Goal: Task Accomplishment & Management: Manage account settings

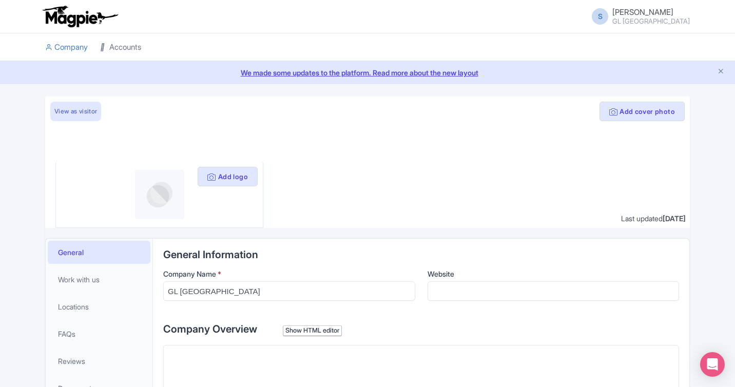
click at [105, 45] on icon at bounding box center [103, 47] width 7 height 7
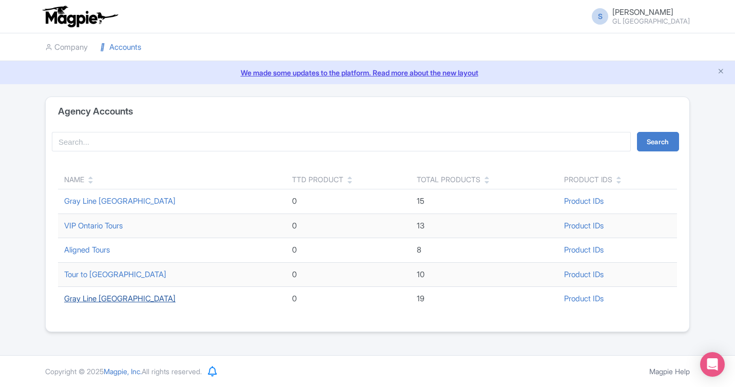
click at [104, 298] on link "Gray Line [GEOGRAPHIC_DATA]" at bounding box center [119, 299] width 111 height 10
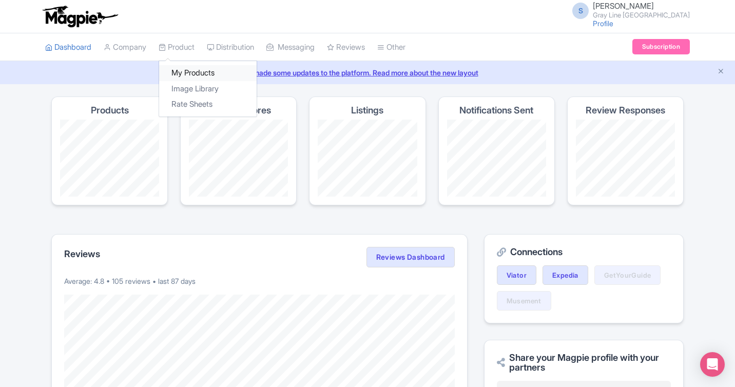
click at [185, 76] on link "My Products" at bounding box center [208, 73] width 98 height 16
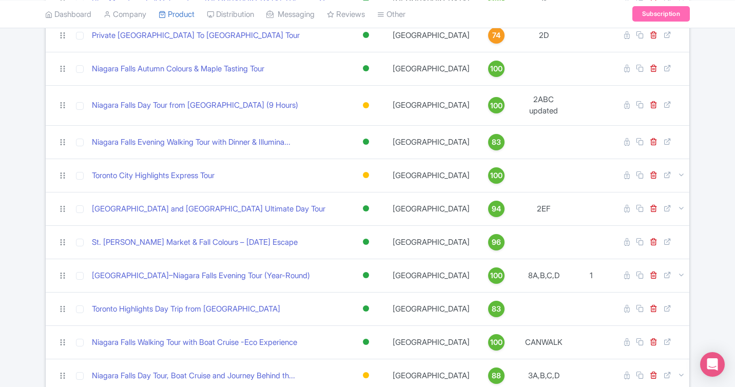
scroll to position [449, 0]
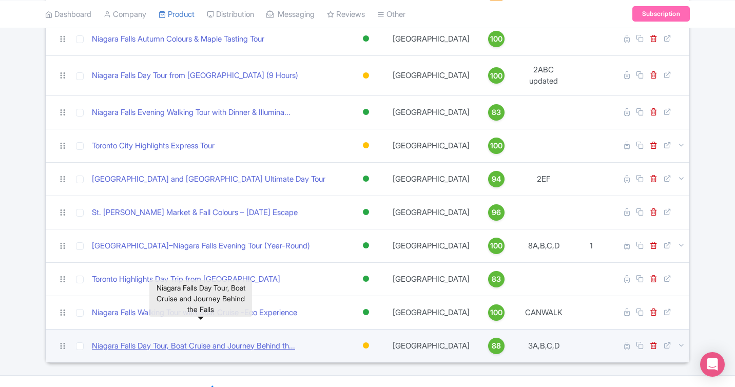
click at [265, 340] on link "Niagara Falls Day Tour, Boat Cruise and Journey Behind th..." at bounding box center [193, 346] width 203 height 12
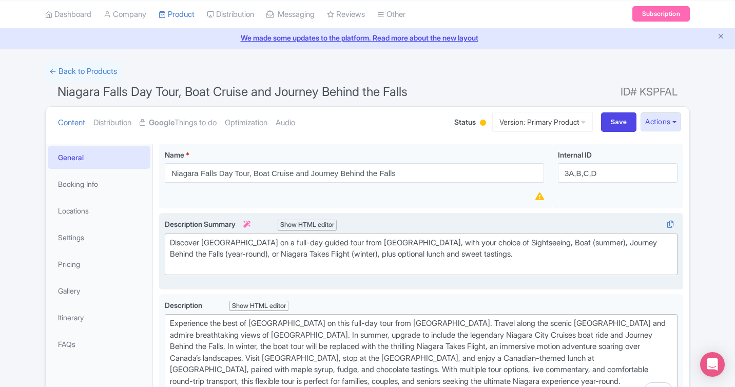
scroll to position [41, 0]
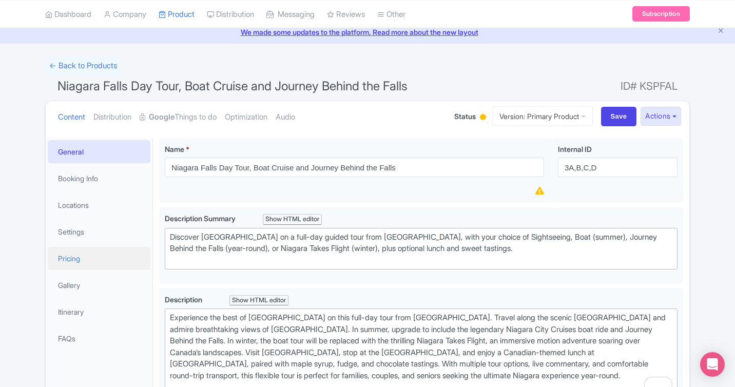
click at [62, 260] on link "Pricing" at bounding box center [99, 258] width 103 height 23
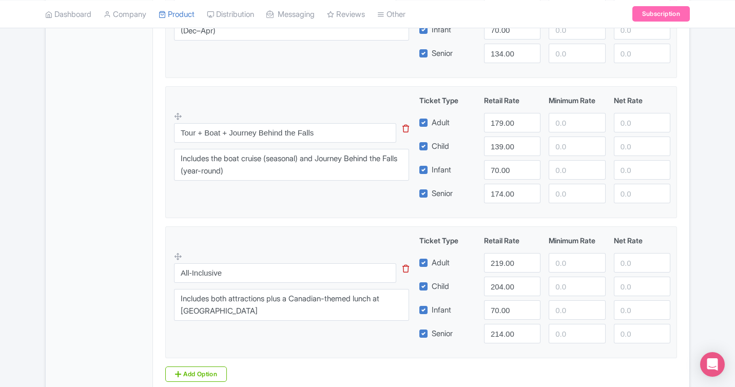
scroll to position [595, 0]
click at [280, 172] on textarea "Includes the boat cruise (seasonal) and Journey Behind the Falls (year-round)" at bounding box center [291, 165] width 235 height 32
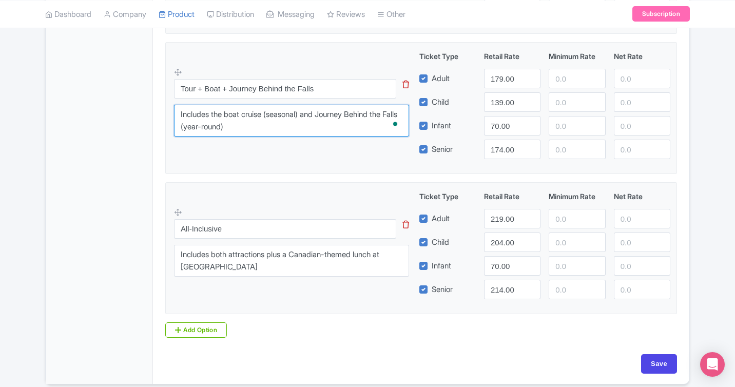
scroll to position [649, 0]
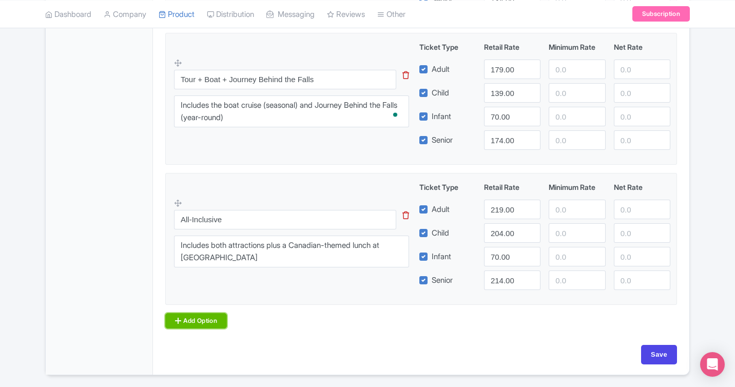
click at [206, 327] on link "Add Option" at bounding box center [196, 320] width 62 height 15
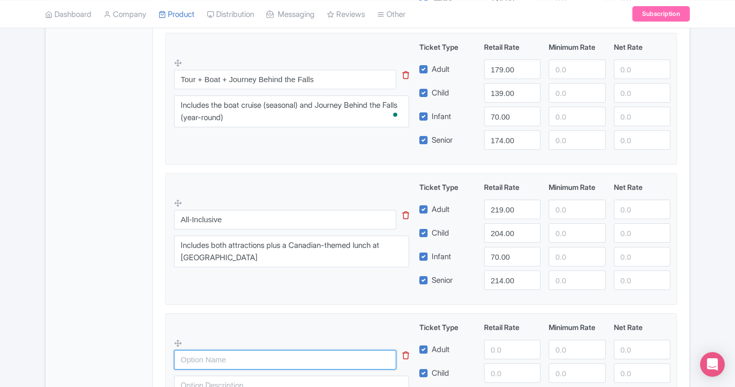
click at [202, 361] on input "text" at bounding box center [285, 360] width 222 height 20
type input "t"
type input "Tour + Journey Behind the Falls"
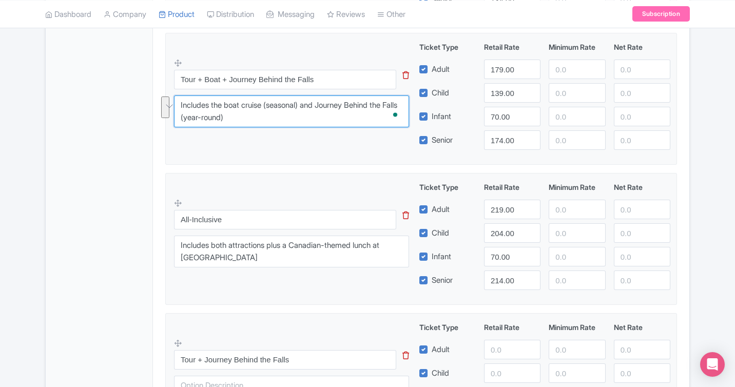
drag, startPoint x: 253, startPoint y: 119, endPoint x: 167, endPoint y: 104, distance: 87.0
click at [167, 104] on fieldset "Tour + Boat + Journey Behind the Falls This tip has not data. Code: tip_option_…" at bounding box center [421, 99] width 512 height 132
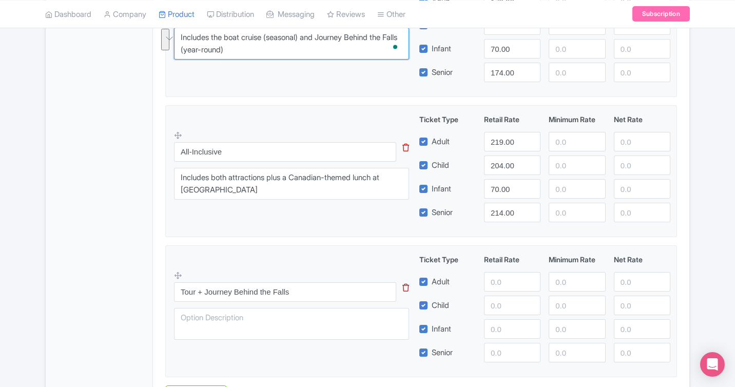
scroll to position [822, 0]
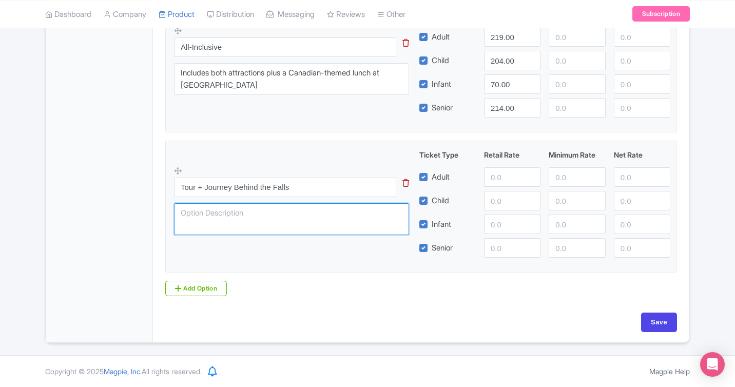
click at [234, 221] on textarea at bounding box center [291, 219] width 235 height 32
paste textarea "Includes the boat cruise (seasonal) and Journey Behind the Falls (year-round)"
drag, startPoint x: 327, startPoint y: 214, endPoint x: 215, endPoint y: 211, distance: 112.5
click at [215, 211] on textarea "Includes the boat cruise (seasonal) and Journey Behind the Falls (year-round)" at bounding box center [291, 219] width 235 height 32
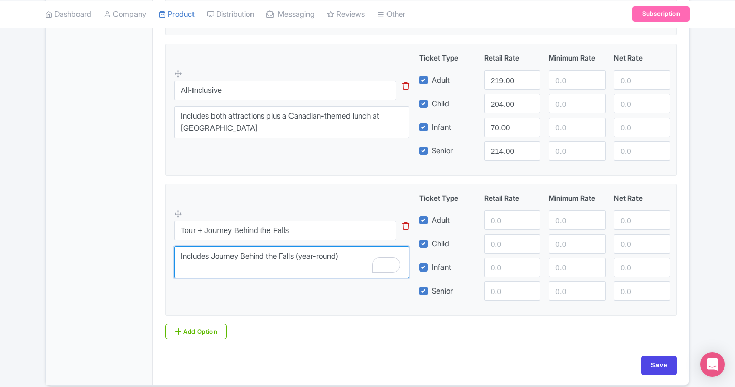
scroll to position [784, 0]
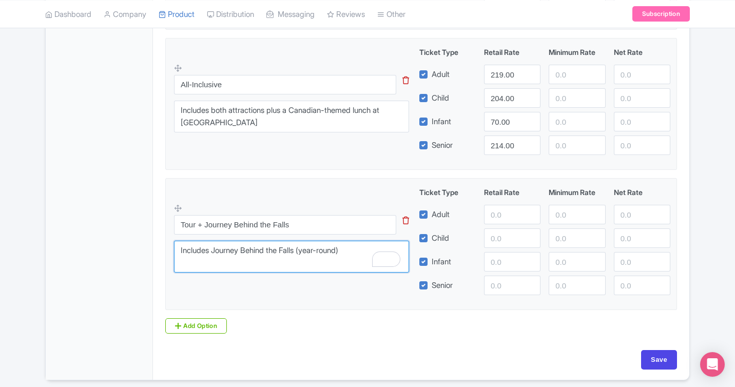
type textarea "Includes Journey Behind the Falls (year-round)"
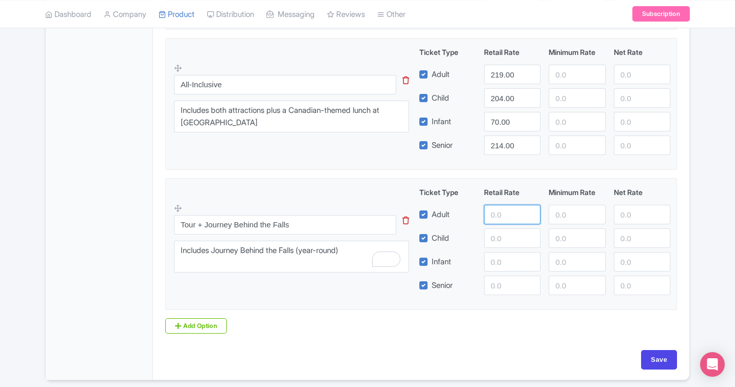
click at [508, 218] on input "number" at bounding box center [512, 215] width 56 height 20
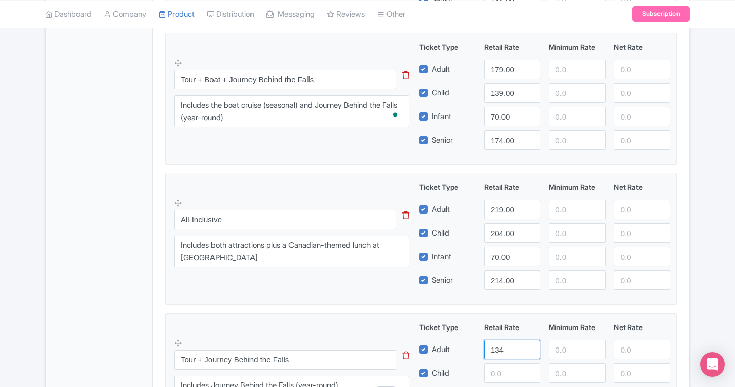
scroll to position [661, 0]
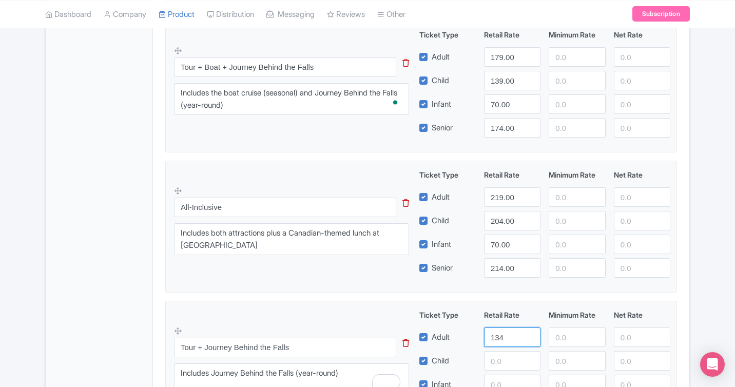
type input "134"
click at [496, 365] on input "number" at bounding box center [512, 361] width 56 height 20
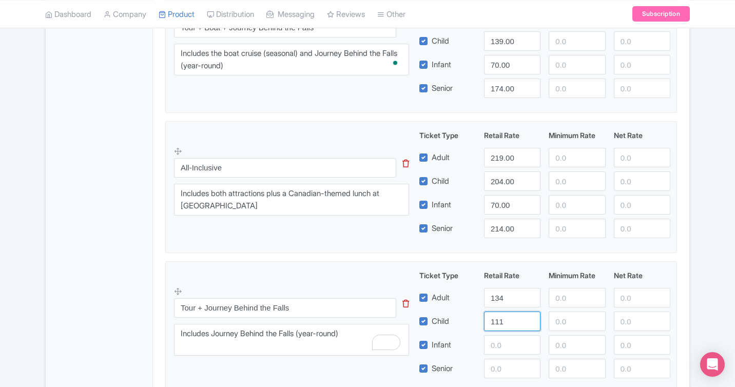
type input "111"
click at [504, 349] on input "number" at bounding box center [512, 345] width 56 height 20
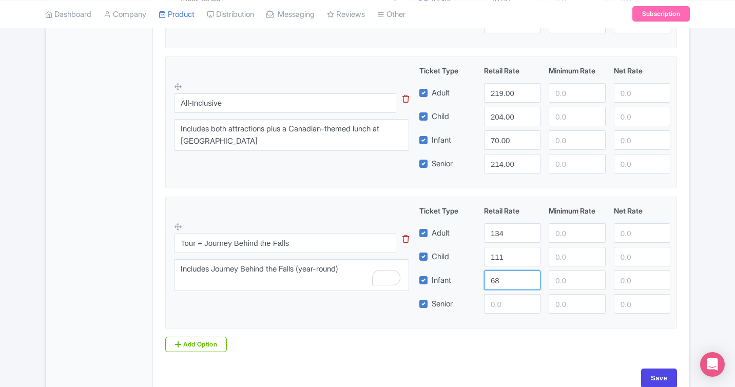
scroll to position [822, 0]
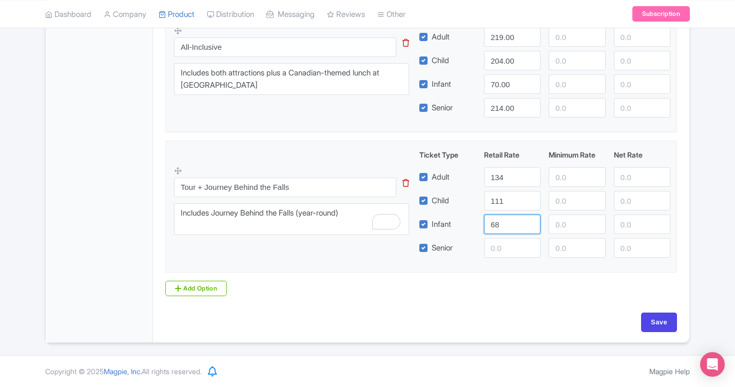
type input "68"
click at [514, 242] on input "number" at bounding box center [512, 248] width 56 height 20
type input "129"
click at [653, 318] on input "Save" at bounding box center [659, 323] width 36 height 20
type input "Saving..."
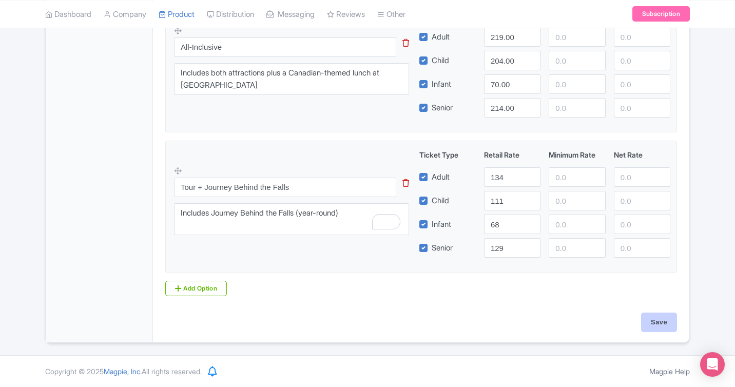
type input "Saving..."
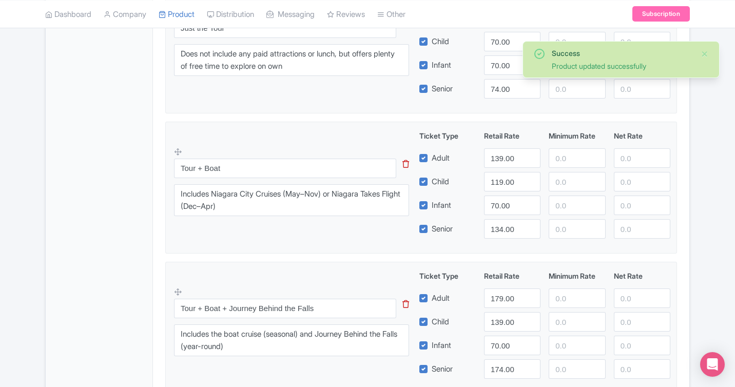
scroll to position [406, 0]
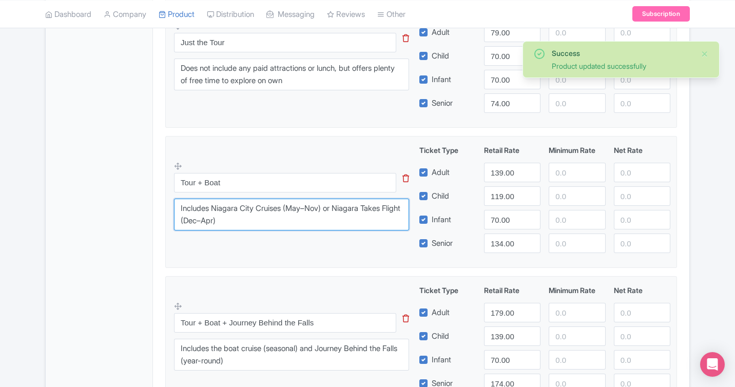
click at [261, 220] on textarea "Includes Niagara City Cruises (May–Nov) or Niagara Takes Flight (Dec–Apr)" at bounding box center [291, 215] width 235 height 32
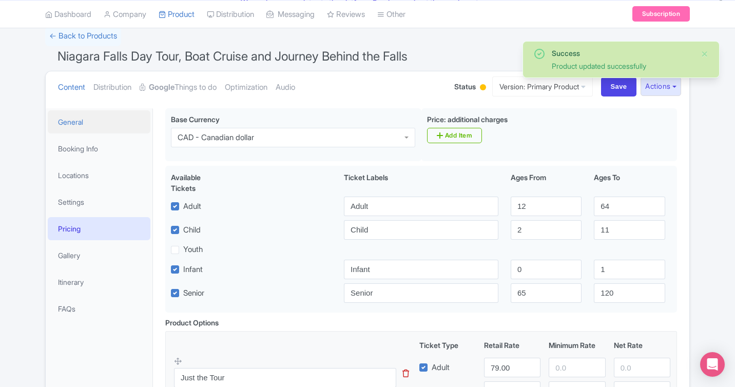
scroll to position [27, 0]
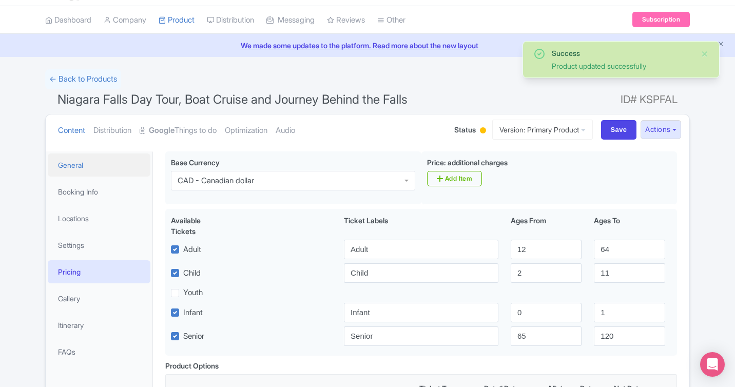
click at [81, 165] on link "General" at bounding box center [99, 165] width 103 height 23
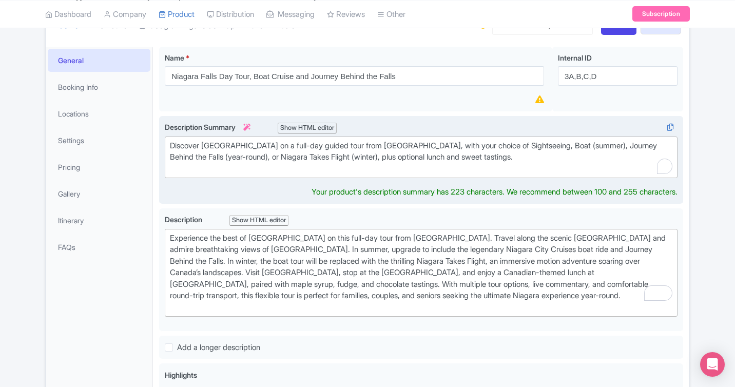
scroll to position [143, 0]
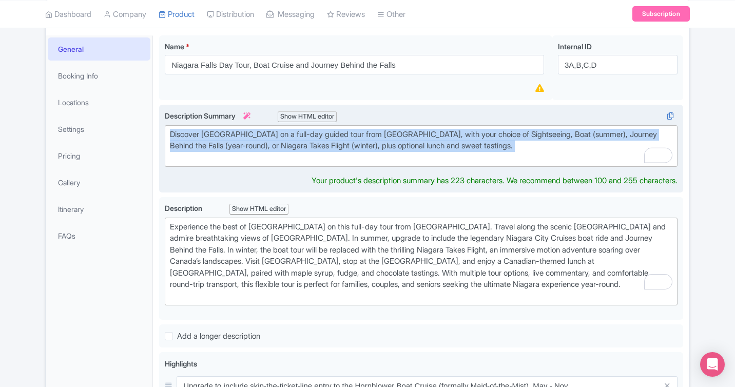
drag, startPoint x: 484, startPoint y: 157, endPoint x: 181, endPoint y: 123, distance: 304.8
click at [181, 121] on div "Description Summary i Show HTML editor Bold Italic Strikethrough Link Heading Q…" at bounding box center [421, 138] width 513 height 56
click at [253, 145] on div "Discover Niagara Falls on a full-day guided tour from Toronto, with your choice…" at bounding box center [421, 146] width 503 height 35
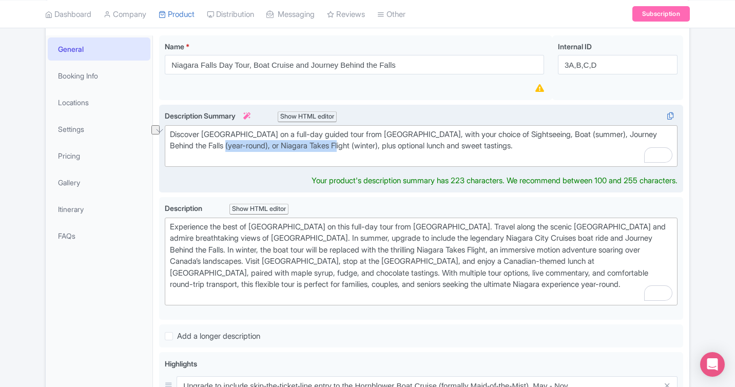
drag, startPoint x: 221, startPoint y: 145, endPoint x: 335, endPoint y: 144, distance: 114.0
click at [335, 144] on div "Discover Niagara Falls on a full-day guided tour from Toronto, with your choice…" at bounding box center [421, 146] width 503 height 35
type trix-editor "<div>Discover Niagara Falls on a full-day guided tour from Toronto, with your c…"
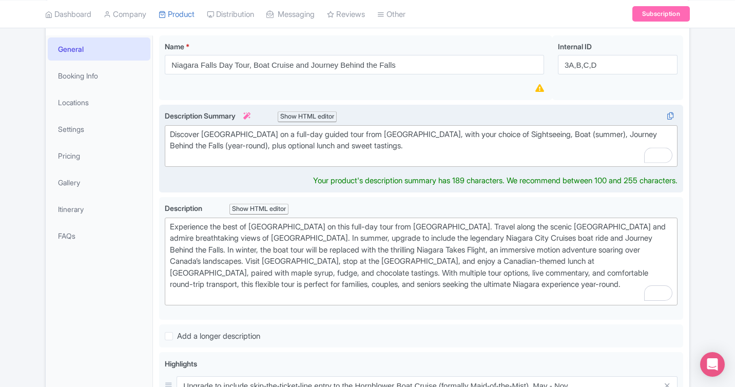
click at [394, 151] on div "Discover [GEOGRAPHIC_DATA] on a full-day guided tour from [GEOGRAPHIC_DATA], wi…" at bounding box center [421, 146] width 503 height 35
click at [327, 144] on div "Discover [GEOGRAPHIC_DATA] on a full-day guided tour from [GEOGRAPHIC_DATA], wi…" at bounding box center [421, 146] width 503 height 35
click at [380, 146] on div "Discover [GEOGRAPHIC_DATA] on a full-day guided tour from [GEOGRAPHIC_DATA], wi…" at bounding box center [421, 146] width 503 height 35
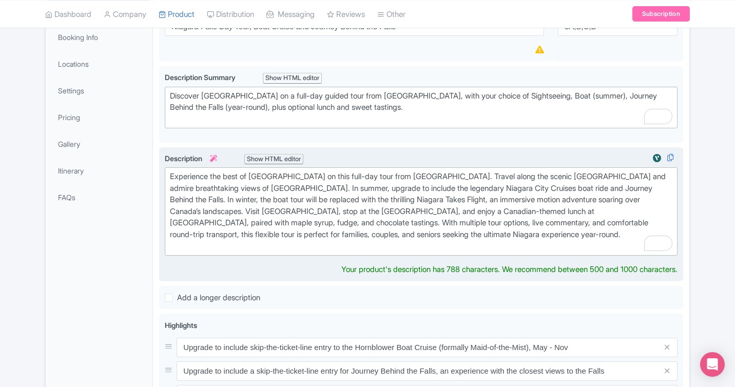
scroll to position [170, 0]
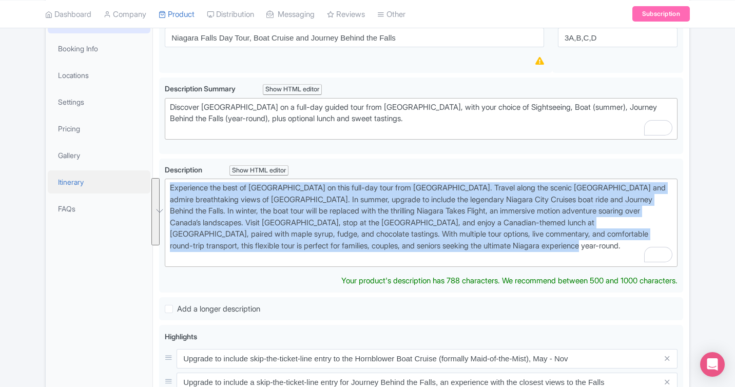
drag, startPoint x: 588, startPoint y: 247, endPoint x: 84, endPoint y: 190, distance: 507.4
click at [84, 190] on div "General Booking Info Locations Settings Pricing Gallery Itinerary FAQs Niagara …" at bounding box center [368, 376] width 644 height 748
copy div "Experience the best of Niagara Falls on this full-day tour from Toronto. Travel…"
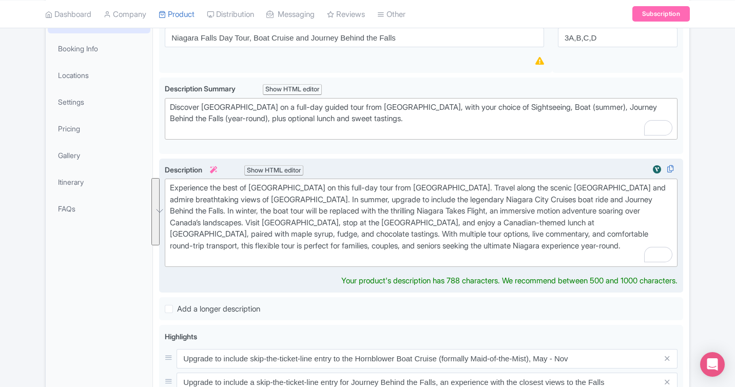
click at [334, 225] on div "Experience the best of Niagara Falls on this full-day tour from Toronto. Travel…" at bounding box center [421, 222] width 503 height 81
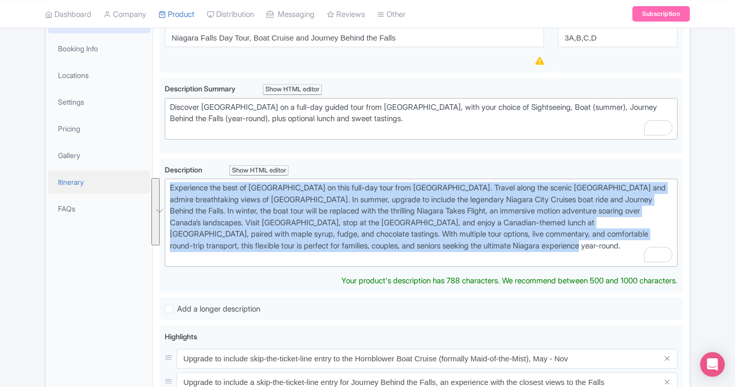
drag, startPoint x: 599, startPoint y: 248, endPoint x: 105, endPoint y: 181, distance: 498.4
click at [105, 181] on div "General Booking Info Locations Settings Pricing Gallery Itinerary FAQs Niagara …" at bounding box center [368, 376] width 644 height 748
paste trix-editor "<div>Experience the best of Niagara Falls on this full-day tour from Toronto. T…"
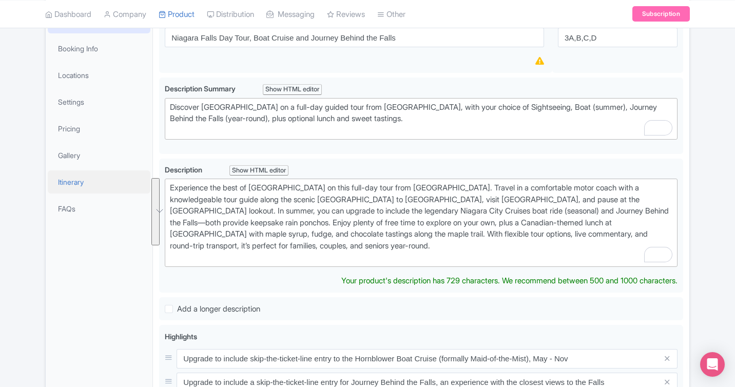
type trix-editor "<div>Experience the best of Niagara Falls on this full-day tour from Toronto. T…"
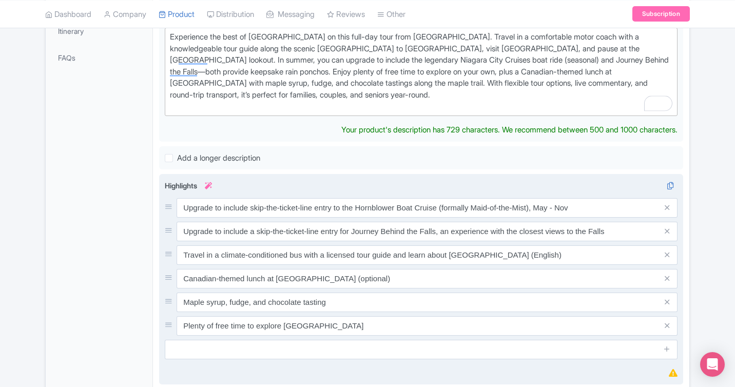
scroll to position [322, 0]
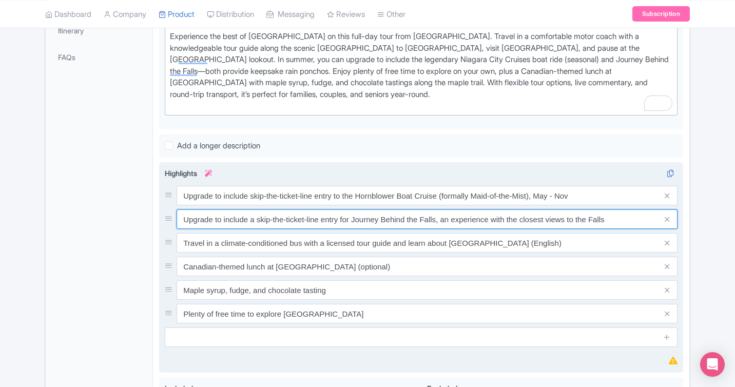
click at [617, 232] on div "Upgrade to include skip-the-ticket-line entry to the Hornblower Boat Cruise (fo…" at bounding box center [421, 255] width 513 height 138
type input "Upgrade to include a skip-the-ticket-line entry for Journey Behind the Falls, a…"
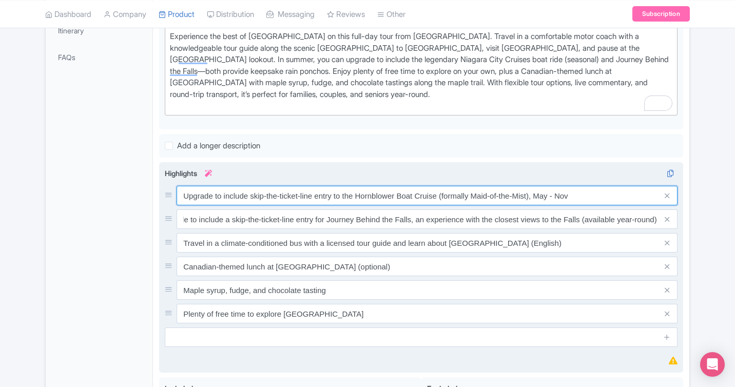
scroll to position [0, 0]
click at [575, 190] on input "Upgrade to include skip-the-ticket-line entry to the Hornblower Boat Cruise (fo…" at bounding box center [427, 196] width 501 height 20
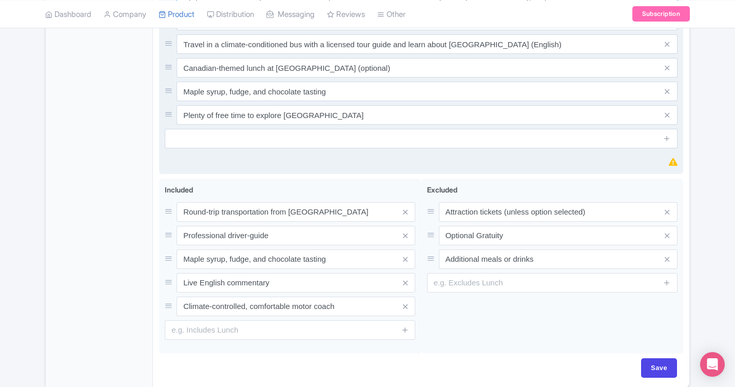
scroll to position [566, 0]
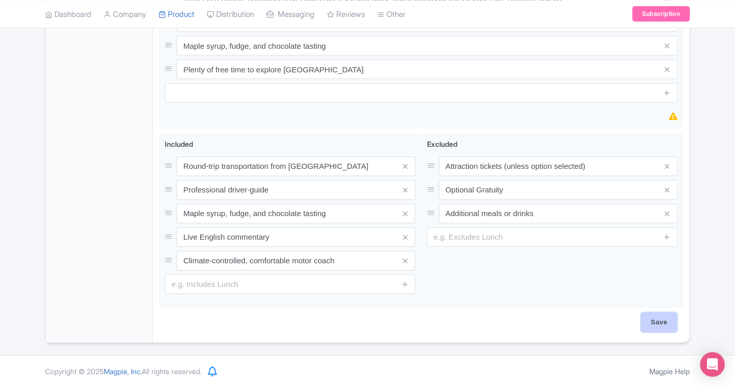
click at [656, 322] on input "Save" at bounding box center [659, 323] width 36 height 20
type input "Saving..."
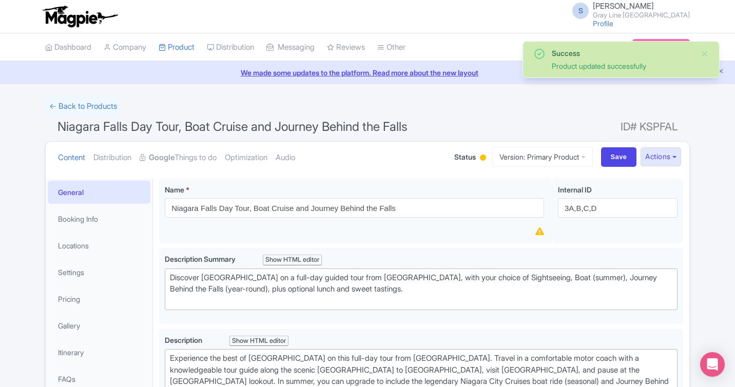
scroll to position [179, 0]
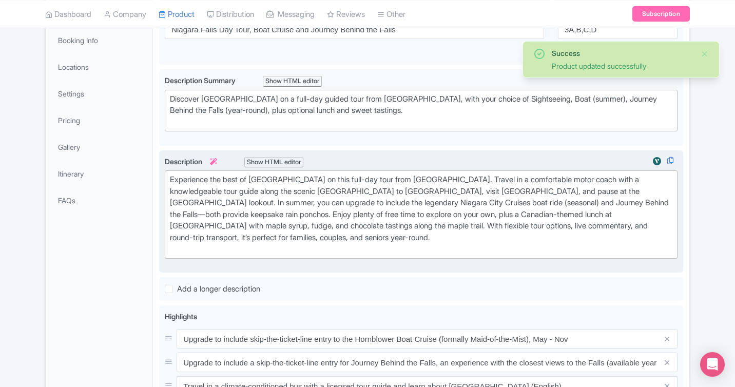
click at [401, 247] on div "Experience the best of [GEOGRAPHIC_DATA] on this full-day tour from [GEOGRAPHIC…" at bounding box center [421, 214] width 503 height 81
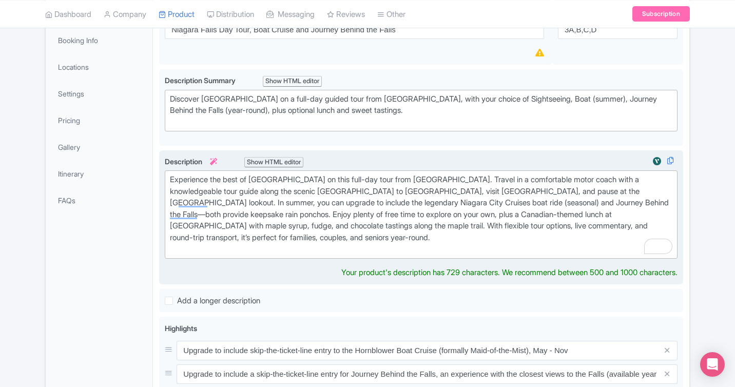
click at [389, 240] on div "Experience the best of [GEOGRAPHIC_DATA] on this full-day tour from [GEOGRAPHIC…" at bounding box center [421, 214] width 503 height 81
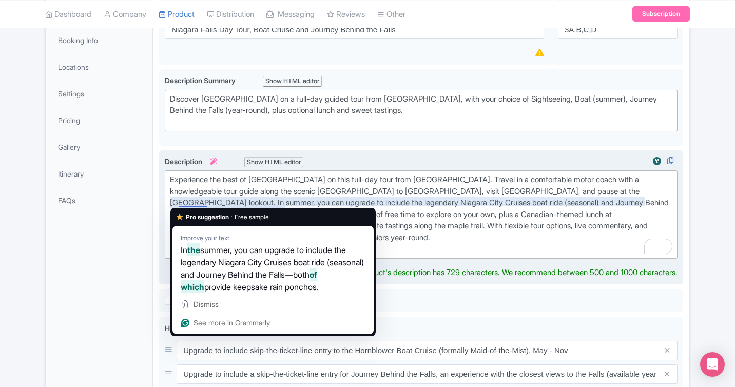
click at [192, 200] on div "Experience the best of [GEOGRAPHIC_DATA] on this full-day tour from [GEOGRAPHIC…" at bounding box center [421, 214] width 503 height 81
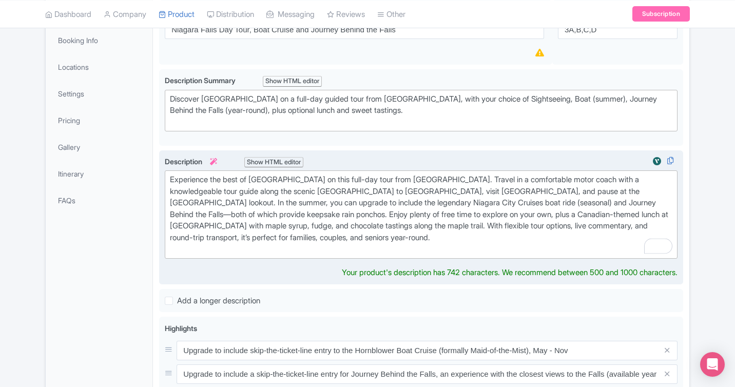
click at [444, 234] on div "Experience the best of [GEOGRAPHIC_DATA] on this full-day tour from [GEOGRAPHIC…" at bounding box center [421, 214] width 503 height 81
click at [444, 234] on div "Experience the best of Niagara Falls on this full-day tour from Toronto. Travel…" at bounding box center [421, 214] width 503 height 81
click at [512, 216] on div "Experience the best of Niagara Falls on this full-day tour from Toronto. Travel…" at bounding box center [421, 214] width 503 height 81
type trix-editor "<div>Experience the best of Niagara Falls on this full-day tour from Toronto. T…"
click at [422, 240] on div "Experience the best of [GEOGRAPHIC_DATA] on this full-day tour from [GEOGRAPHIC…" at bounding box center [421, 214] width 503 height 81
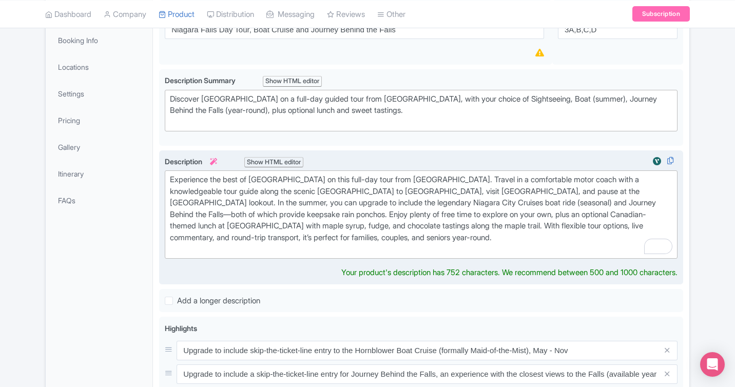
click at [232, 236] on div "Experience the best of [GEOGRAPHIC_DATA] on this full-day tour from [GEOGRAPHIC…" at bounding box center [421, 214] width 503 height 81
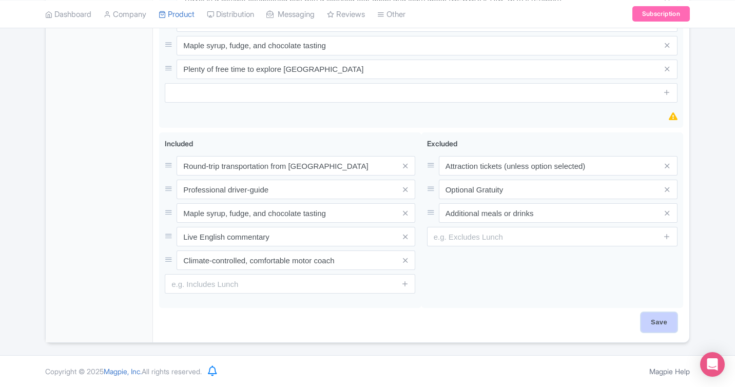
scroll to position [566, 0]
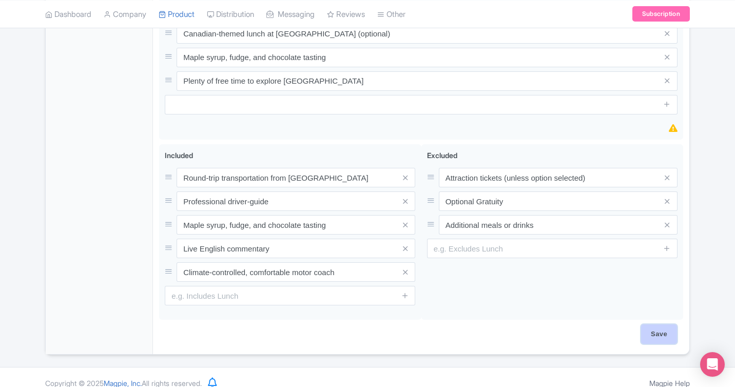
click at [659, 327] on input "Save" at bounding box center [659, 334] width 36 height 20
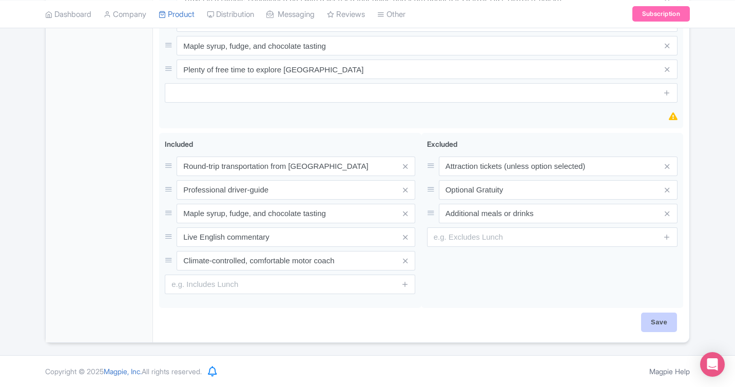
type input "Saving..."
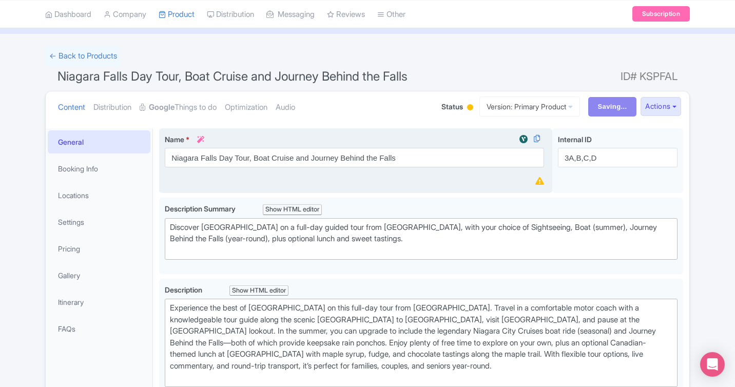
scroll to position [13, 0]
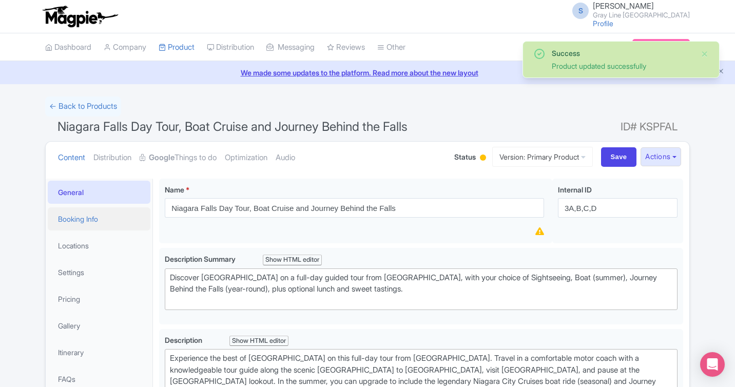
click at [85, 214] on link "Booking Info" at bounding box center [99, 218] width 103 height 23
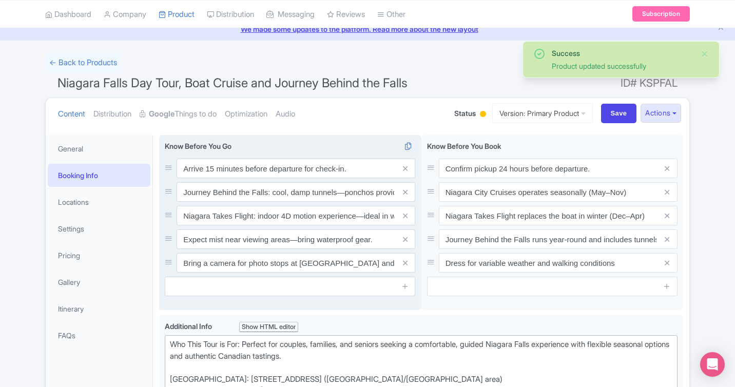
scroll to position [45, 0]
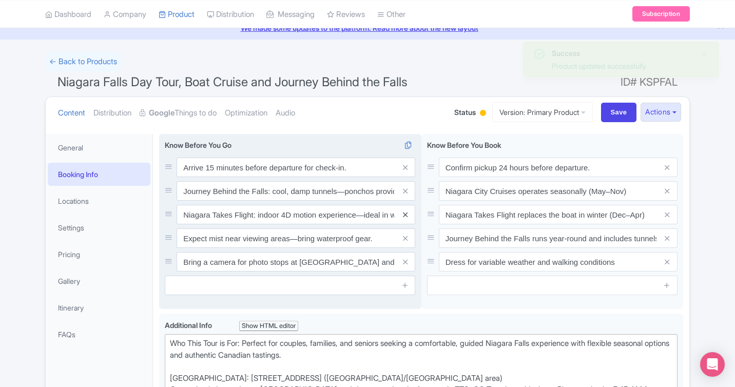
click at [406, 214] on icon at bounding box center [405, 215] width 5 height 8
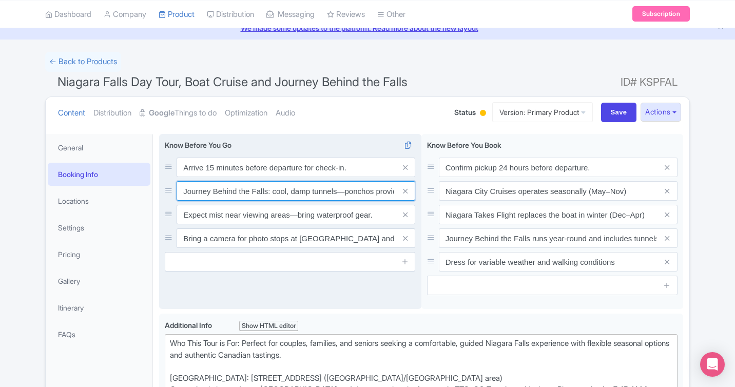
click at [346, 189] on input "Journey Behind the Falls: cool, damp tunnels—ponchos provided" at bounding box center [296, 191] width 239 height 20
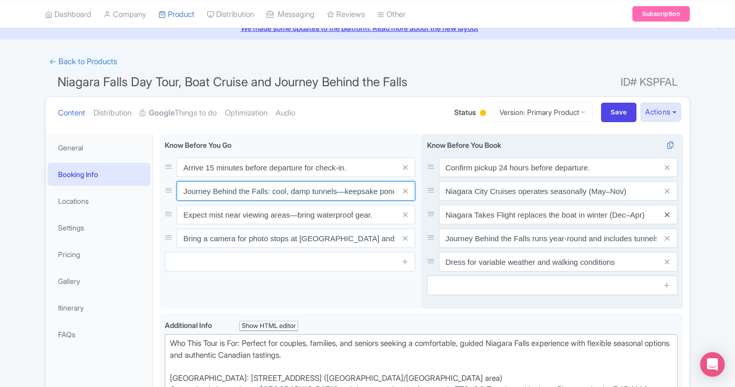
type input "Journey Behind the Falls: cool, damp tunnels—keepsake ponchos provided"
click at [669, 215] on icon at bounding box center [667, 215] width 5 height 8
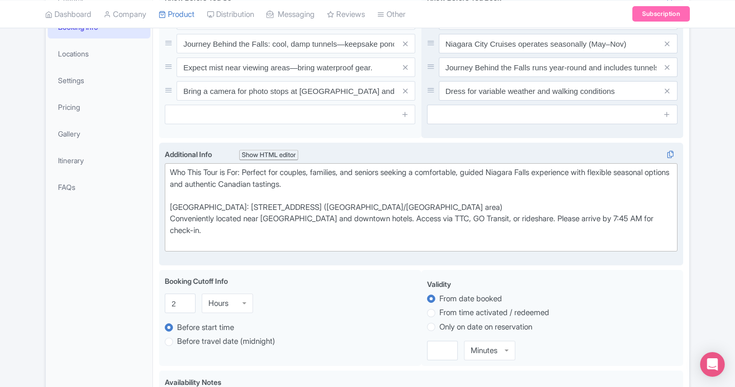
scroll to position [202, 0]
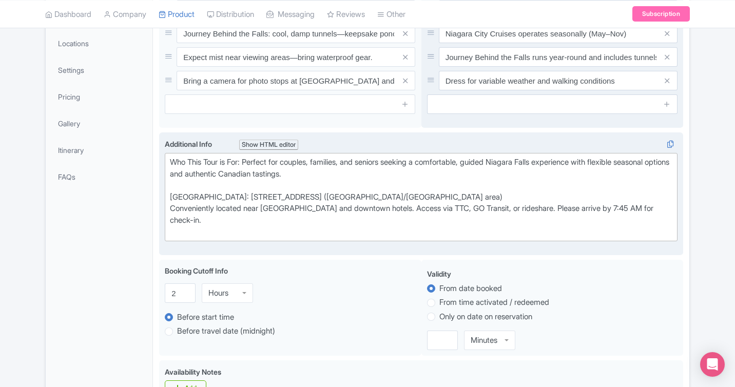
click at [172, 205] on div "Who This Tour is For: Perfect for couples, families, and seniors seeking a comf…" at bounding box center [421, 197] width 503 height 81
drag, startPoint x: 506, startPoint y: 196, endPoint x: 359, endPoint y: 196, distance: 146.8
click at [359, 196] on div "Who This Tour is For: Perfect for couples, families, and seniors seeking a comf…" at bounding box center [421, 197] width 503 height 81
type trix-editor "<div>Who This Tour is For: Perfect for couples, families, and seniors seeking a…"
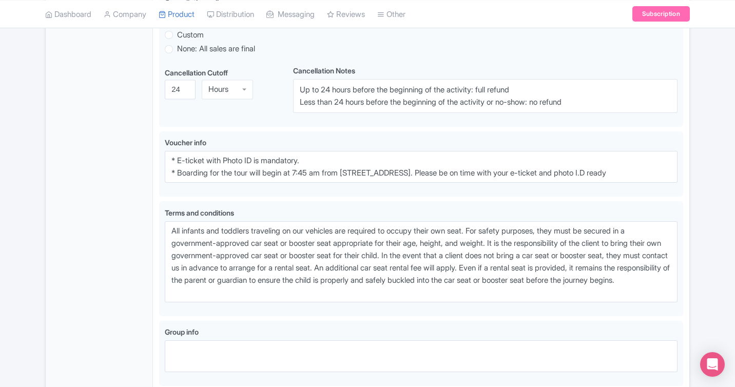
scroll to position [713, 0]
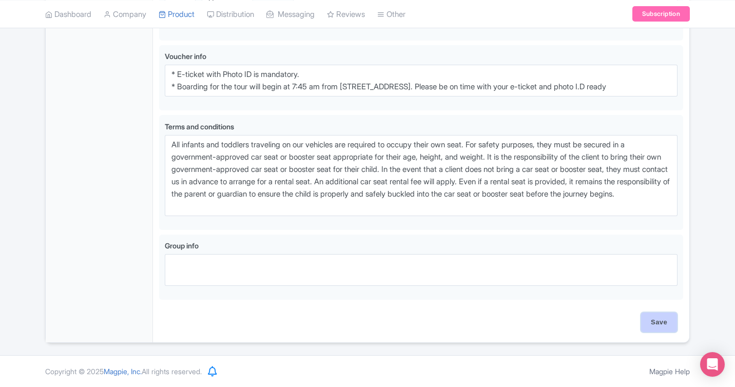
click at [663, 323] on input "Save" at bounding box center [659, 323] width 36 height 20
type input "Saving..."
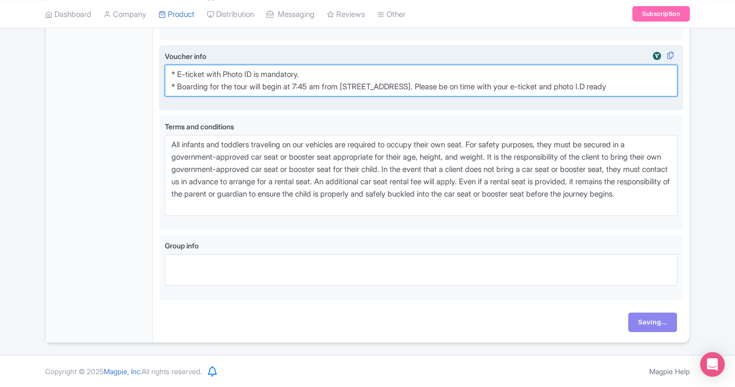
click at [319, 95] on textarea "* E-ticket with Photo ID is mandatory. * Boarding for the tour will begin at 7:…" at bounding box center [421, 81] width 513 height 32
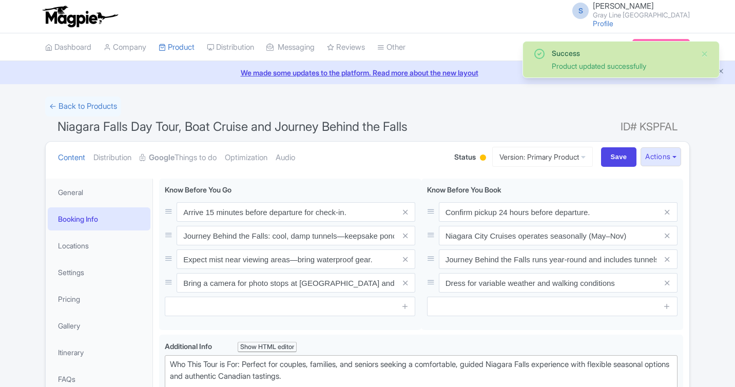
scroll to position [177, 0]
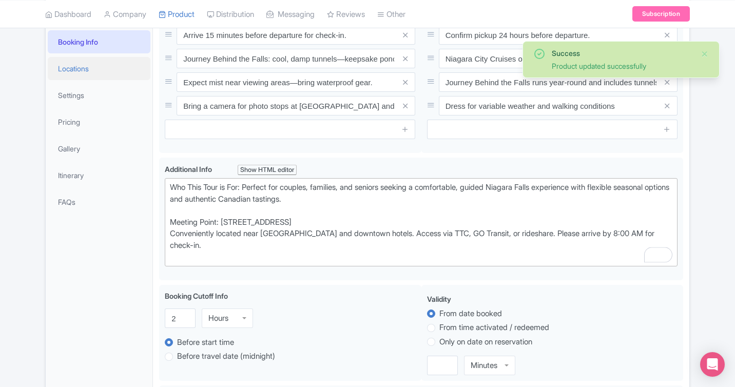
click at [85, 69] on link "Locations" at bounding box center [99, 68] width 103 height 23
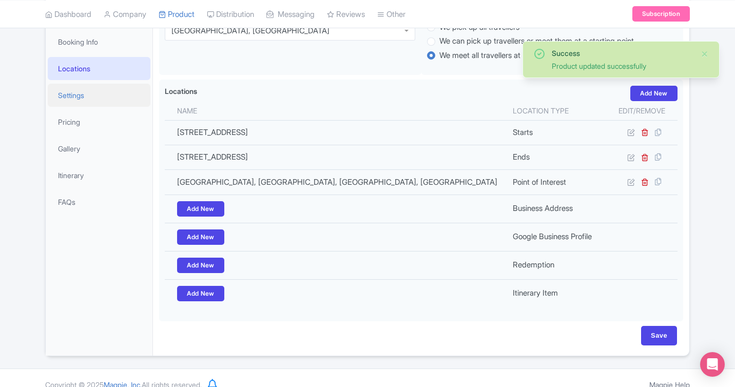
click at [95, 95] on link "Settings" at bounding box center [99, 95] width 103 height 23
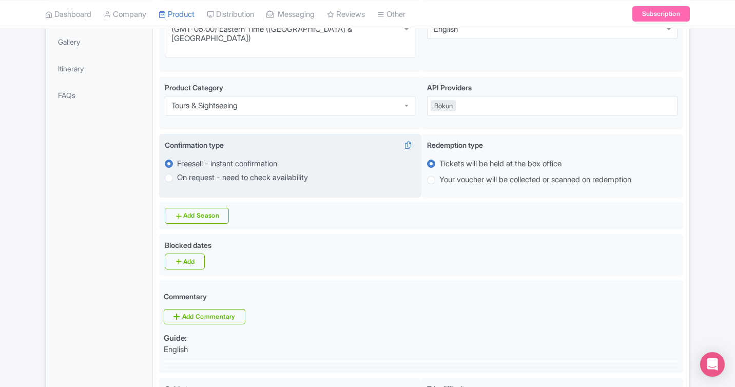
scroll to position [0, 0]
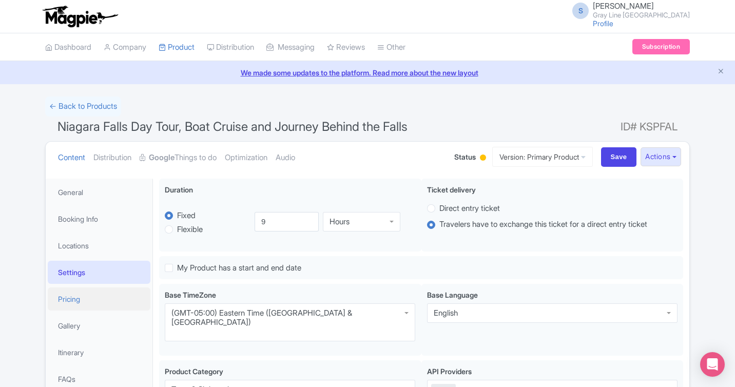
click at [74, 305] on link "Pricing" at bounding box center [99, 298] width 103 height 23
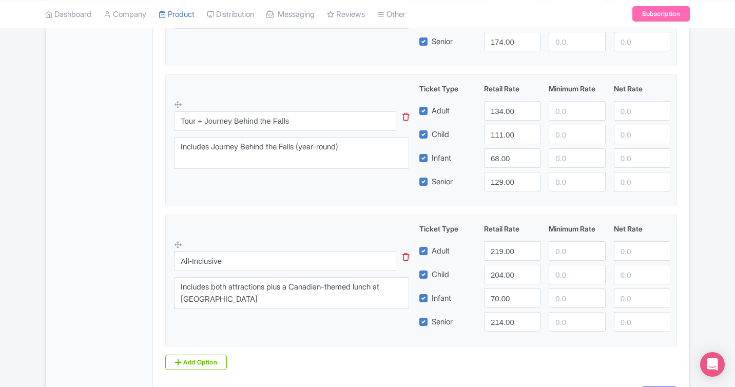
scroll to position [749, 0]
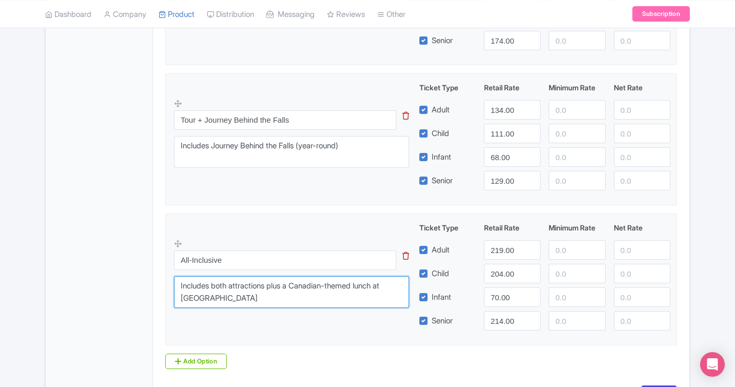
click at [326, 303] on textarea "Includes both attractions plus a Canadian-themed lunch at [GEOGRAPHIC_DATA]" at bounding box center [291, 292] width 235 height 32
type textarea "Includes both attractions plus a Canadian-themed lunch at [GEOGRAPHIC_DATA] (su…"
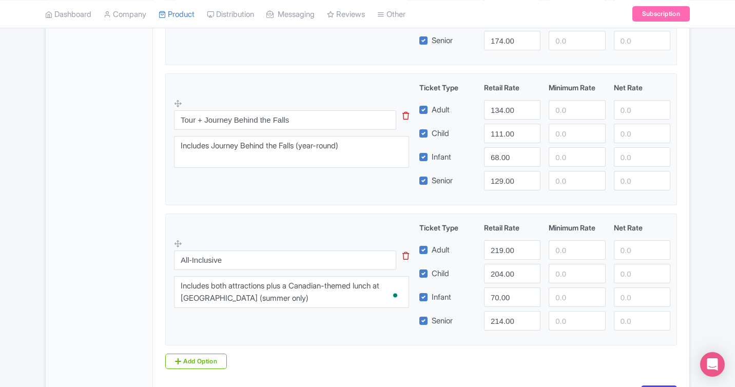
click at [284, 233] on div "All-Inclusive This tip has not data. Code: tip_option_name Includes both attrac…" at bounding box center [421, 276] width 494 height 108
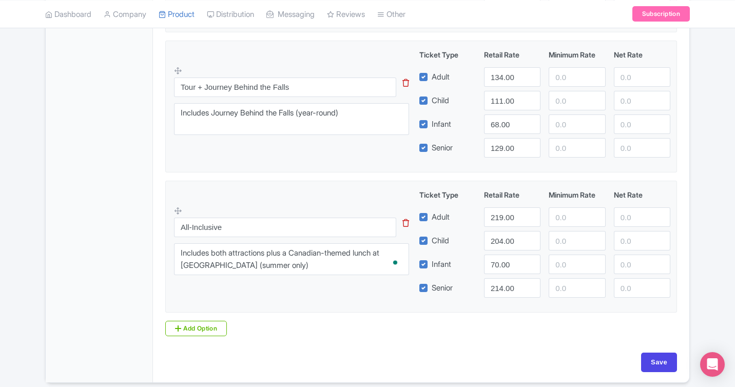
scroll to position [785, 0]
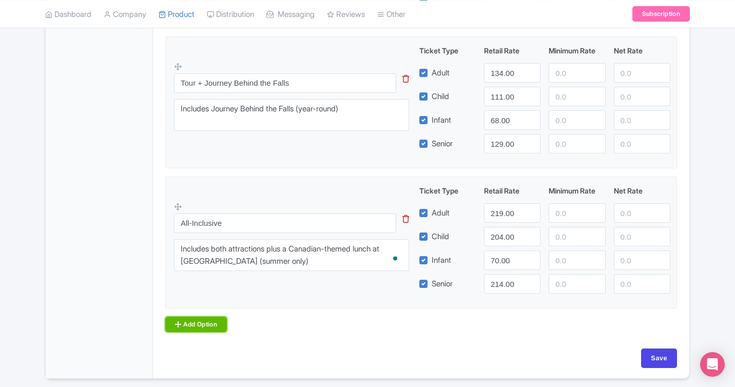
click at [211, 324] on link "Add Option" at bounding box center [196, 324] width 62 height 15
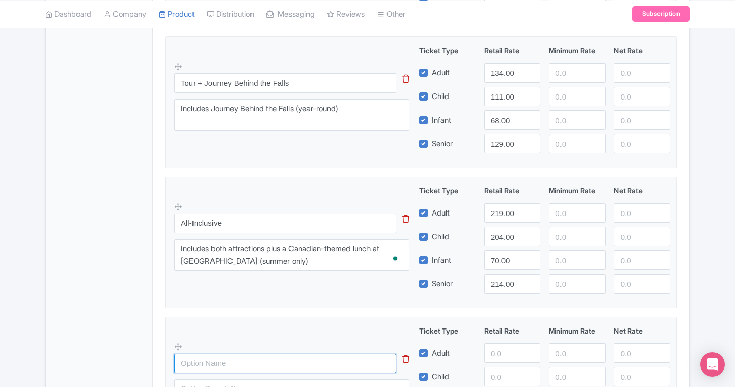
click at [221, 365] on input "text" at bounding box center [285, 364] width 222 height 20
type input "A"
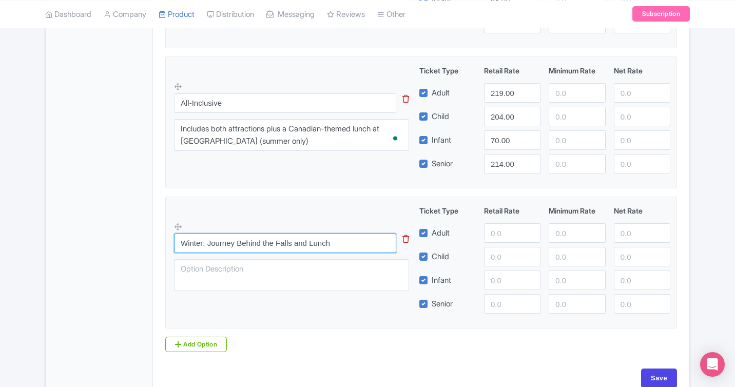
scroll to position [908, 0]
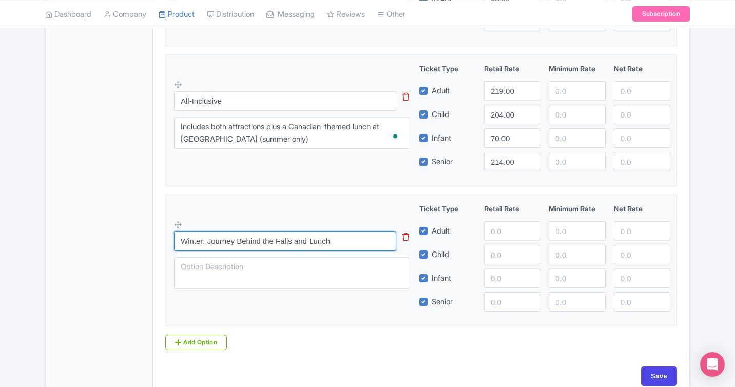
type input "Winter: Journey Behind the Falls and Lunch"
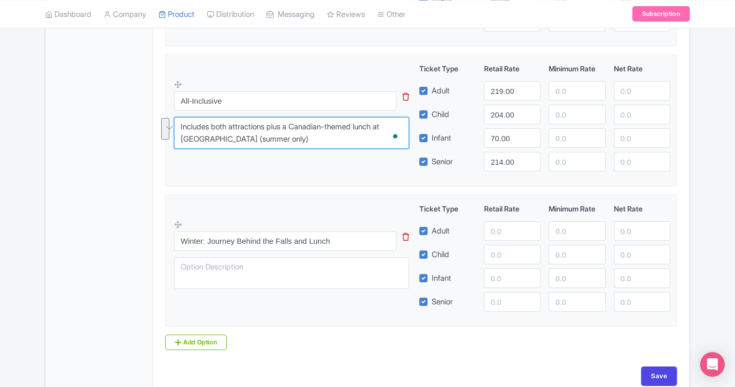
drag, startPoint x: 304, startPoint y: 146, endPoint x: 147, endPoint y: 125, distance: 158.5
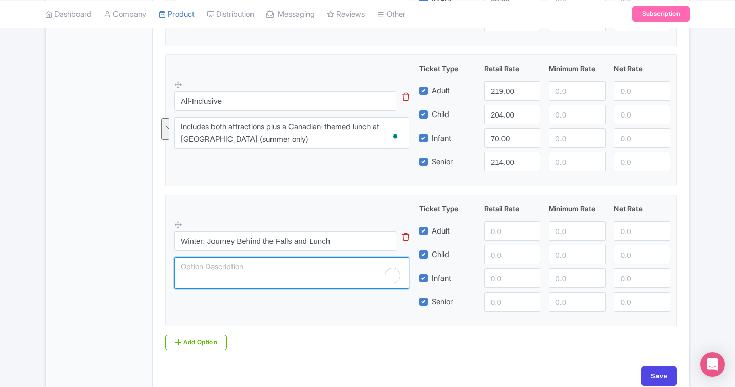
click at [229, 277] on textarea "To enrich screen reader interactions, please activate Accessibility in Grammarl…" at bounding box center [291, 273] width 235 height 32
paste textarea "Includes both attractions plus a Canadian-themed lunch at [GEOGRAPHIC_DATA] (su…"
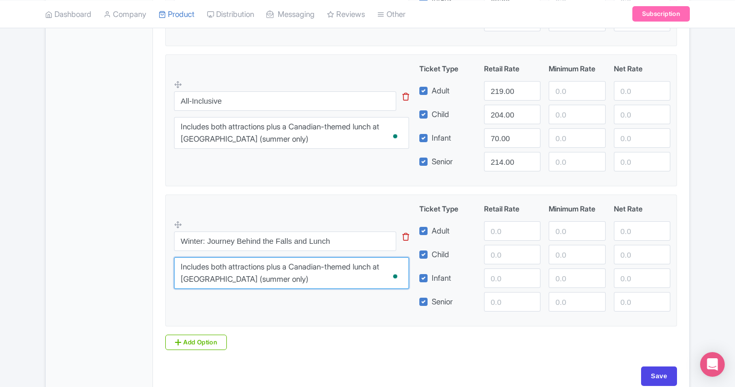
drag, startPoint x: 286, startPoint y: 270, endPoint x: 214, endPoint y: 268, distance: 72.4
click at [214, 268] on textarea "Includes both attractions plus a Canadian-themed lunch at [GEOGRAPHIC_DATA] (su…" at bounding box center [291, 273] width 235 height 32
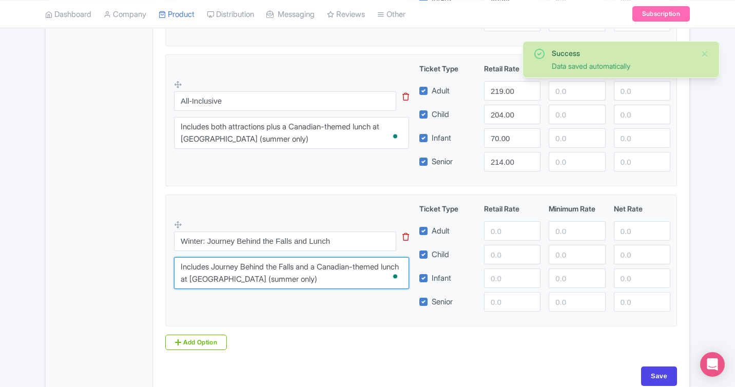
click at [340, 282] on textarea "Includes Journey Behind the Falls and a Canadian-themed lunch at Maple Leaf Pla…" at bounding box center [291, 273] width 235 height 32
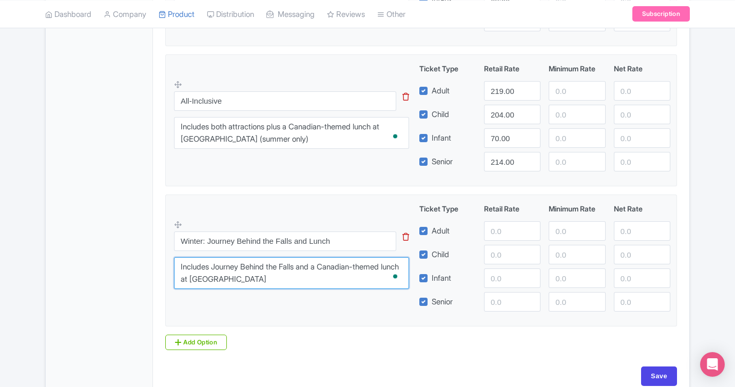
type textarea "Includes Journey Behind the Falls and a Canadian-themed lunch at [GEOGRAPHIC_DA…"
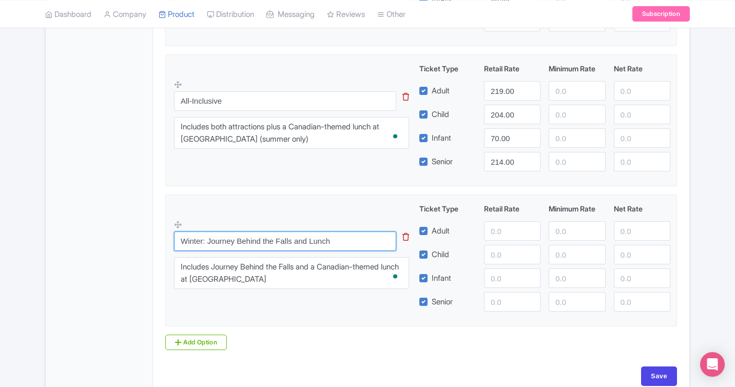
drag, startPoint x: 208, startPoint y: 241, endPoint x: 160, endPoint y: 240, distance: 48.8
type input "Journey Behind the Falls and Lunch"
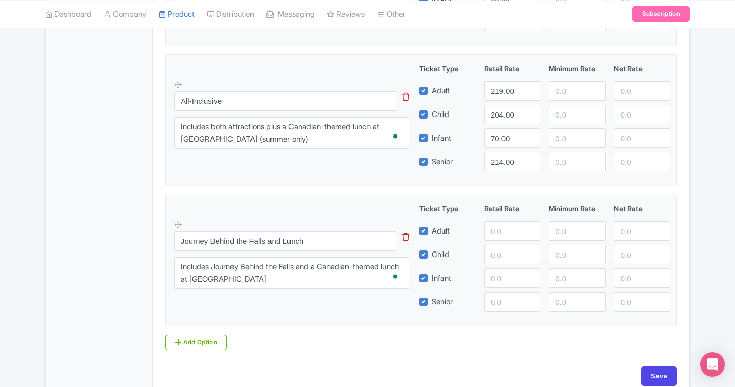
click at [298, 302] on div "Journey Behind the Falls and Lunch Includes Journey Behind the Falls and a Cana…" at bounding box center [421, 257] width 494 height 108
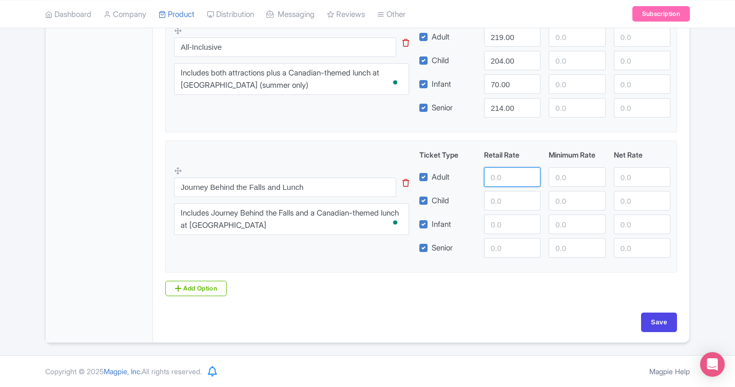
click at [502, 181] on input "number" at bounding box center [512, 177] width 56 height 20
type input "159"
click at [511, 245] on input "number" at bounding box center [512, 248] width 56 height 20
type input "154"
click at [514, 203] on input "number" at bounding box center [512, 201] width 56 height 20
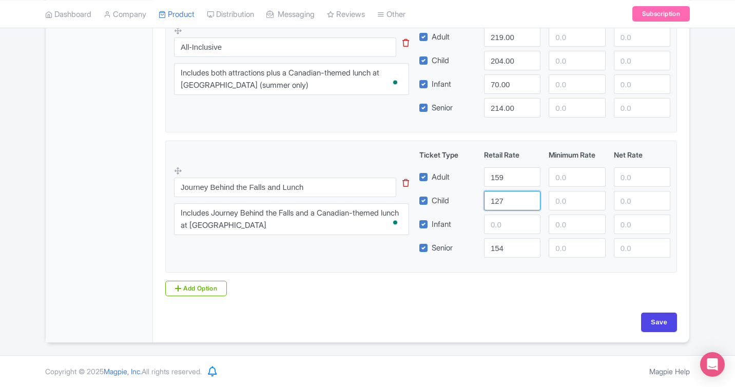
type input "127"
click at [510, 225] on input "number" at bounding box center [512, 225] width 56 height 20
type input "70"
click at [662, 325] on input "Save" at bounding box center [659, 323] width 36 height 20
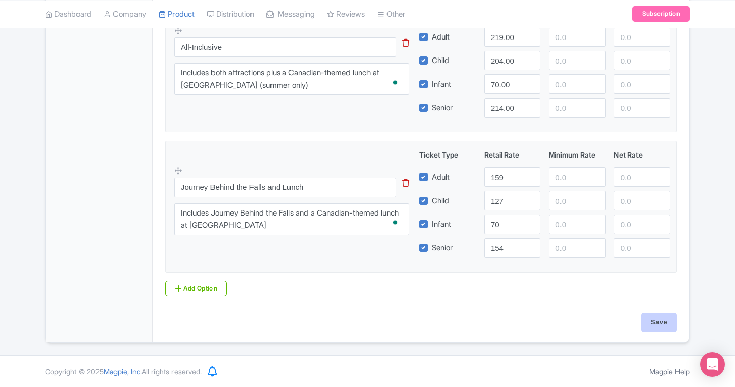
type input "Saving..."
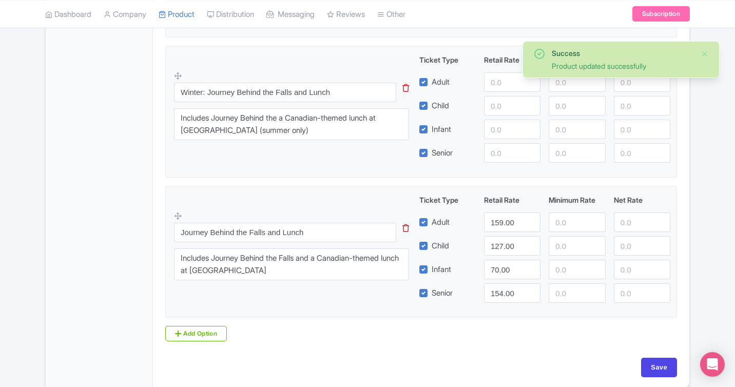
scroll to position [988, 0]
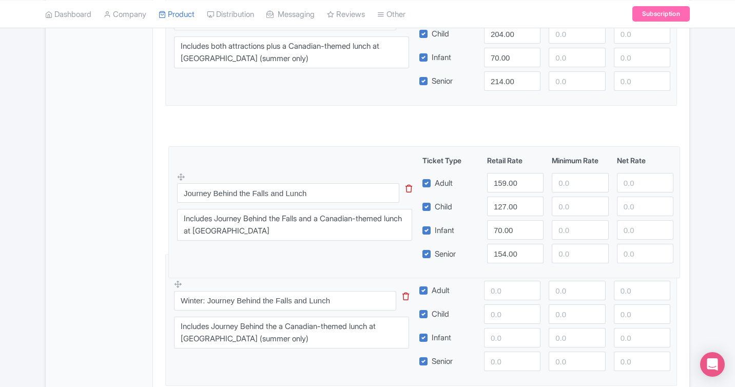
drag, startPoint x: 179, startPoint y: 217, endPoint x: 180, endPoint y: 175, distance: 41.6
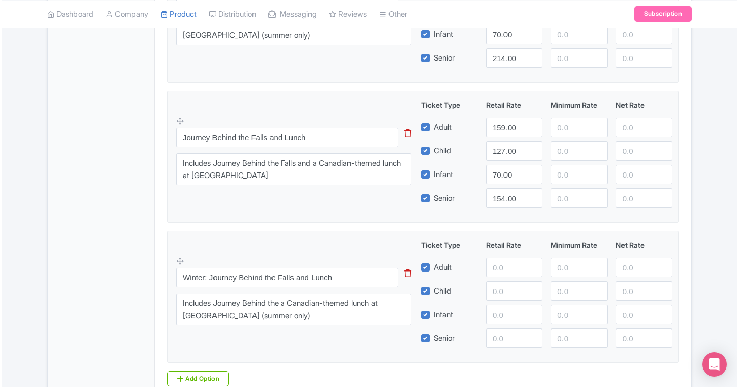
scroll to position [1013, 0]
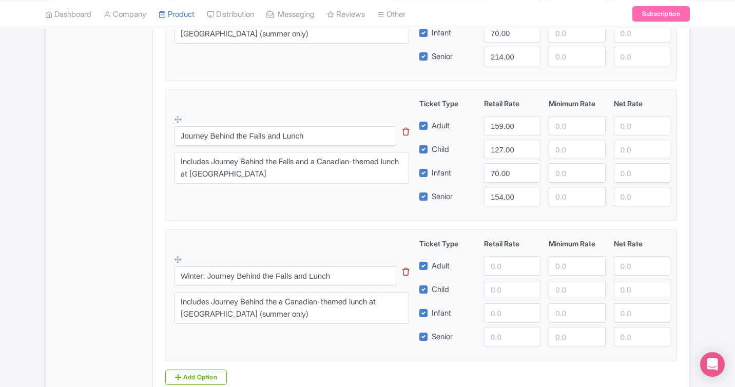
click at [405, 272] on icon at bounding box center [405, 272] width 7 height 8
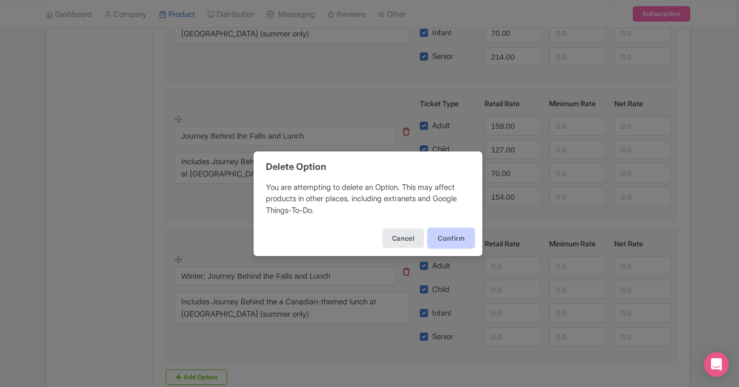
click at [447, 242] on button "Confirm" at bounding box center [451, 238] width 46 height 20
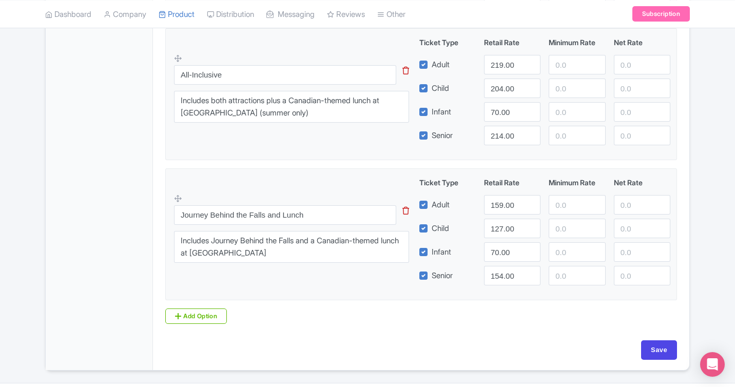
scroll to position [848, 0]
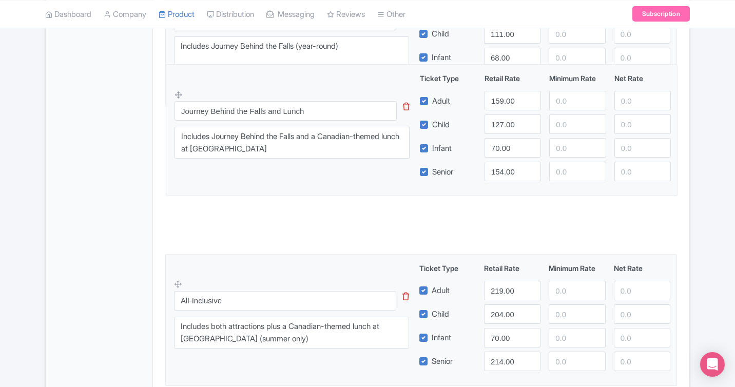
drag, startPoint x: 176, startPoint y: 200, endPoint x: 175, endPoint y: 95, distance: 104.2
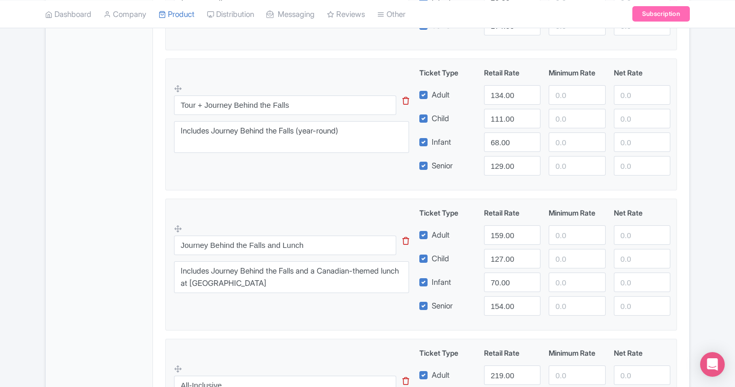
scroll to position [759, 0]
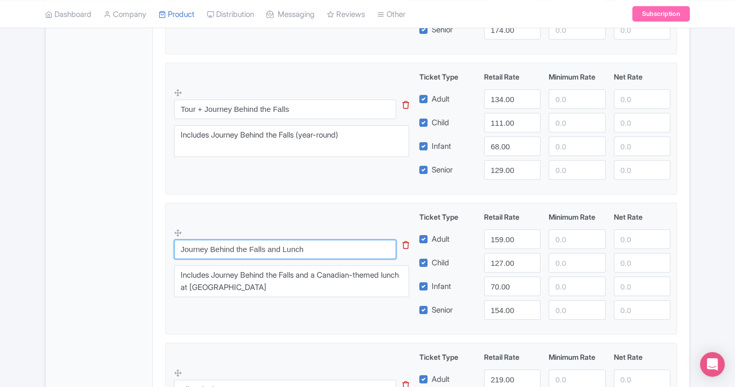
click at [182, 248] on input "Journey Behind the Falls and Lunch" at bounding box center [285, 250] width 222 height 20
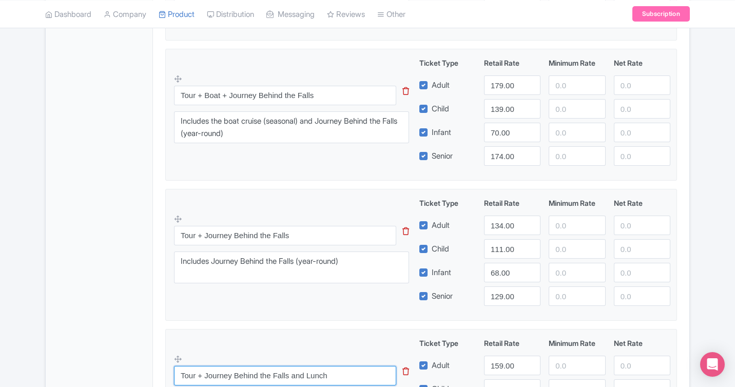
scroll to position [963, 0]
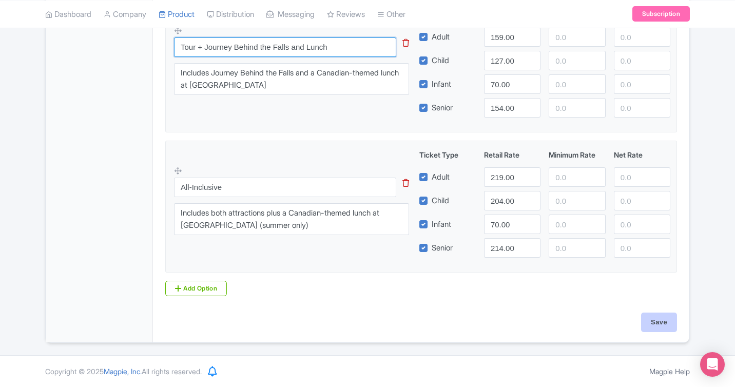
type input "Tour + Journey Behind the Falls and Lunch"
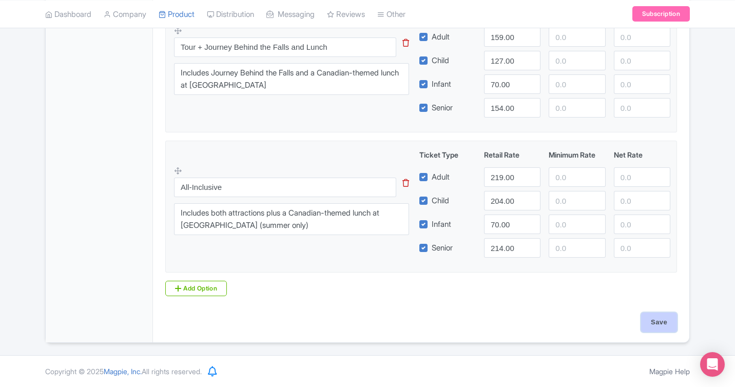
click at [653, 324] on input "Save" at bounding box center [659, 323] width 36 height 20
type input "Saving..."
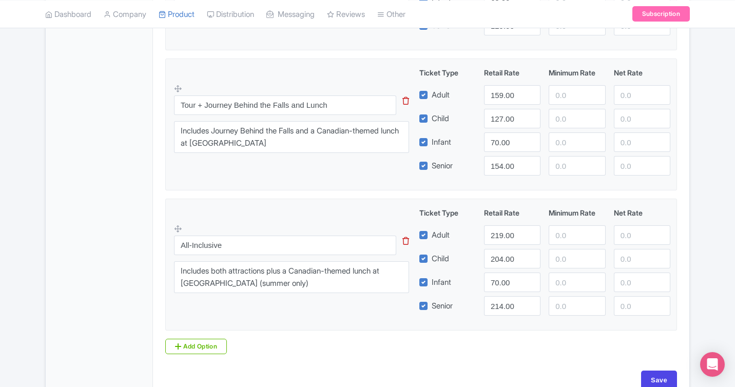
scroll to position [904, 0]
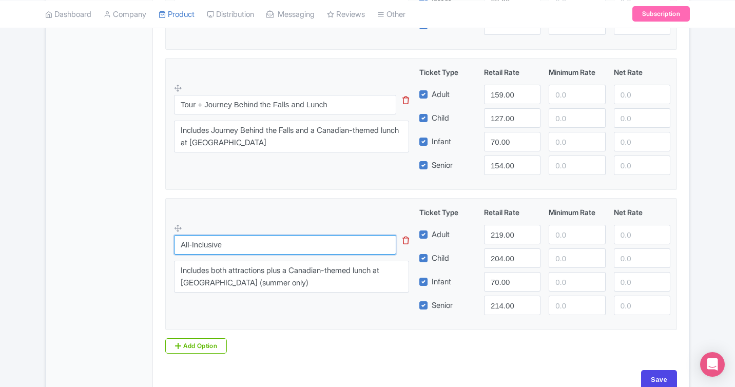
click at [247, 244] on input "All-Inclusive" at bounding box center [285, 245] width 222 height 20
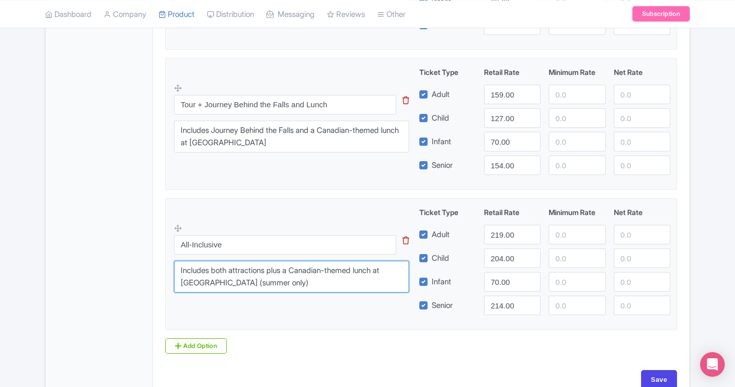
click at [322, 284] on textarea "Includes both attractions plus a Canadian-themed lunch at [GEOGRAPHIC_DATA] (su…" at bounding box center [291, 277] width 235 height 32
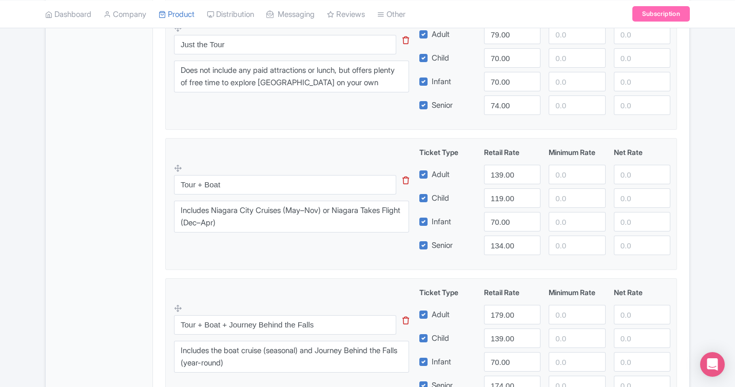
scroll to position [0, 0]
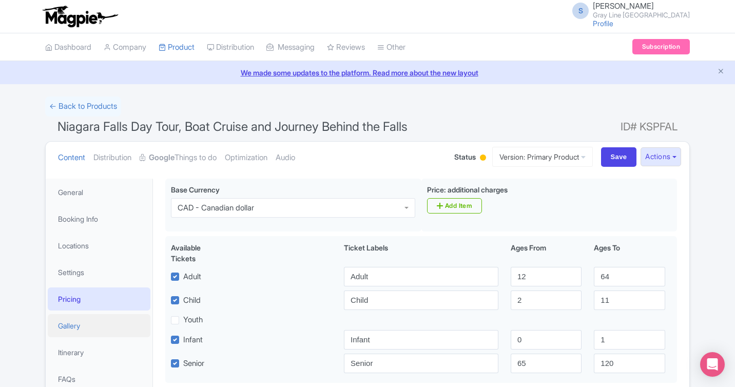
click at [90, 325] on link "Gallery" at bounding box center [99, 325] width 103 height 23
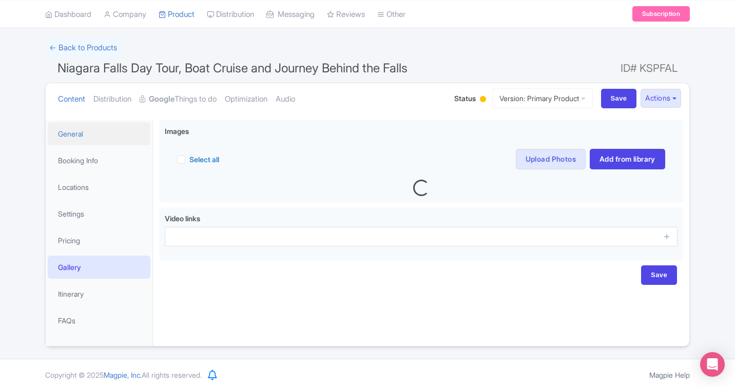
scroll to position [62, 0]
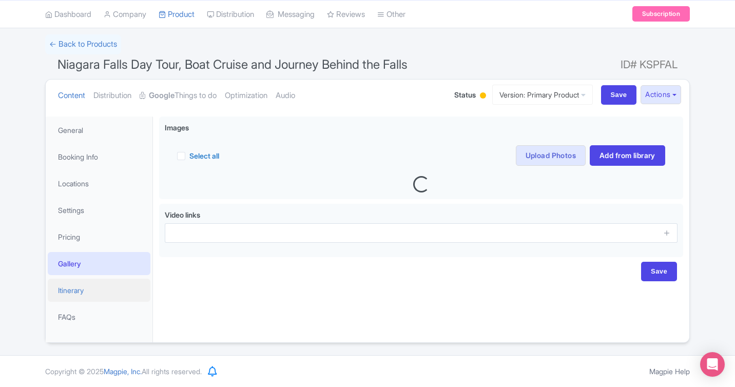
click at [76, 295] on link "Itinerary" at bounding box center [99, 290] width 103 height 23
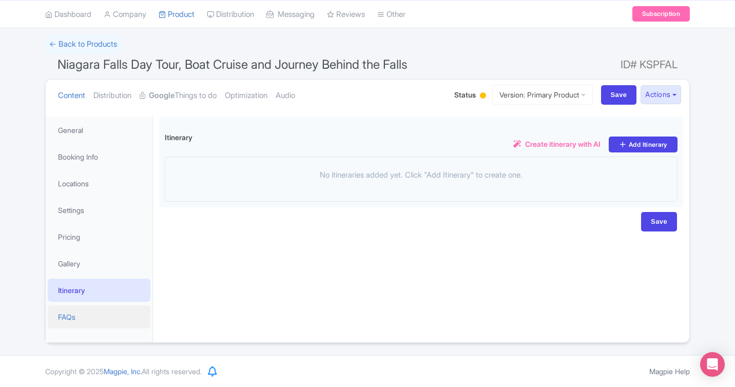
click at [69, 318] on link "FAQs" at bounding box center [99, 316] width 103 height 23
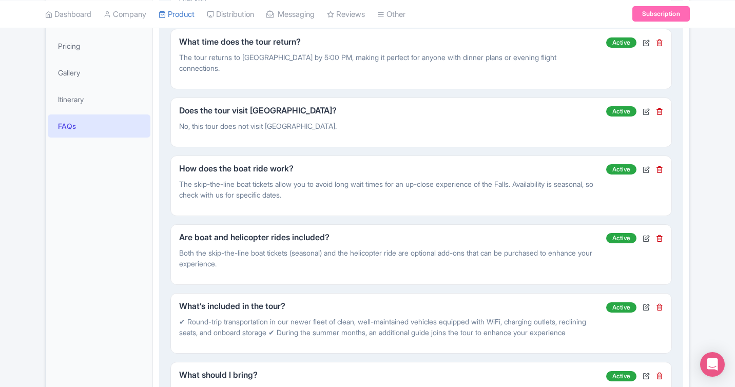
scroll to position [254, 0]
click at [648, 234] on icon at bounding box center [646, 237] width 7 height 7
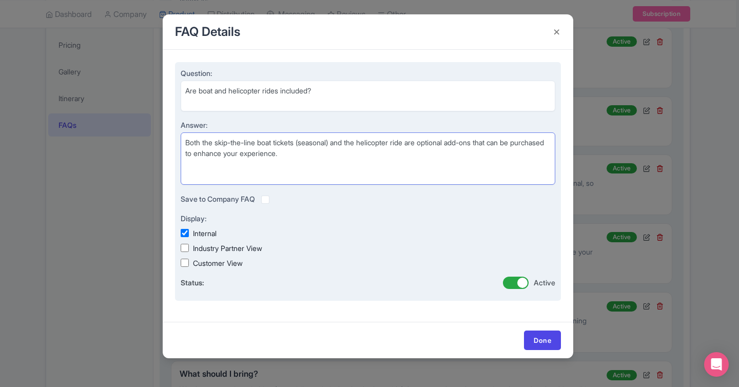
click at [245, 143] on textarea "Both the skip-the-line boat tickets (seasonal) and the helicopter ride are opti…" at bounding box center [368, 158] width 375 height 52
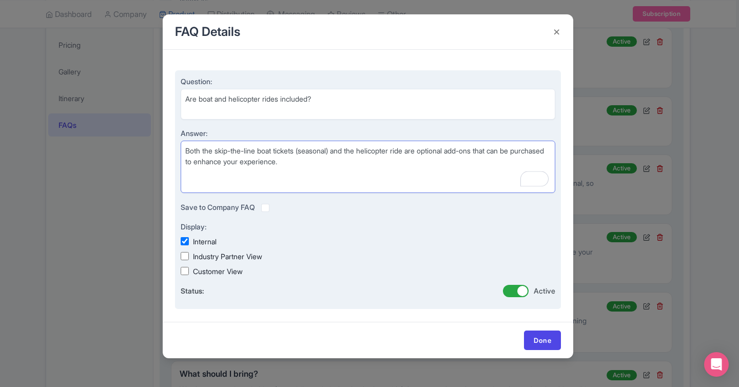
click at [247, 153] on textarea "Both the skip-the-line boat tickets (seasonal) and the helicopter ride are opti…" at bounding box center [368, 167] width 375 height 52
click at [371, 165] on textarea "Both the skip-the-line boat tickets (seasonal) and the helicopter ride are opti…" at bounding box center [368, 167] width 375 height 52
type textarea "Both the skip-the-ticket-line boat tickets (seasonal) and the helicopter ride a…"
click at [214, 98] on textarea "Are boat and helicopter rides included?" at bounding box center [368, 104] width 375 height 31
drag, startPoint x: 283, startPoint y: 100, endPoint x: 231, endPoint y: 96, distance: 52.0
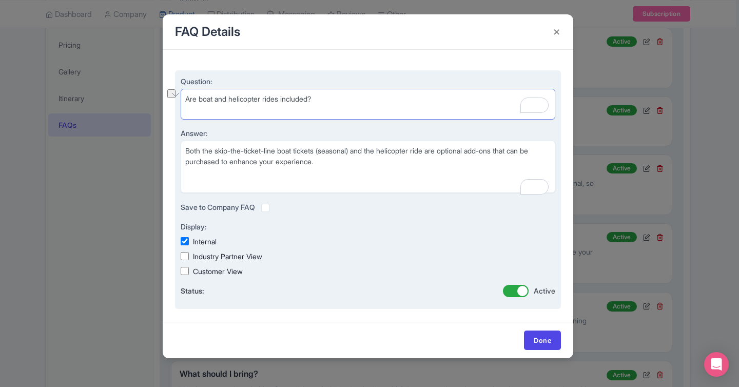
click at [231, 96] on textarea "Are boat and helicopter rides included?" at bounding box center [368, 104] width 375 height 31
type textarea "Are boat and Journey Behind the Falls included?"
drag, startPoint x: 391, startPoint y: 150, endPoint x: 439, endPoint y: 150, distance: 47.7
click at [439, 150] on textarea "Both the skip-the-line boat tickets (seasonal) and the helicopter ride are opti…" at bounding box center [368, 167] width 375 height 52
click at [374, 164] on textarea "Both the skip-the-line boat tickets (seasonal) and the helicopter ride are opti…" at bounding box center [368, 167] width 375 height 52
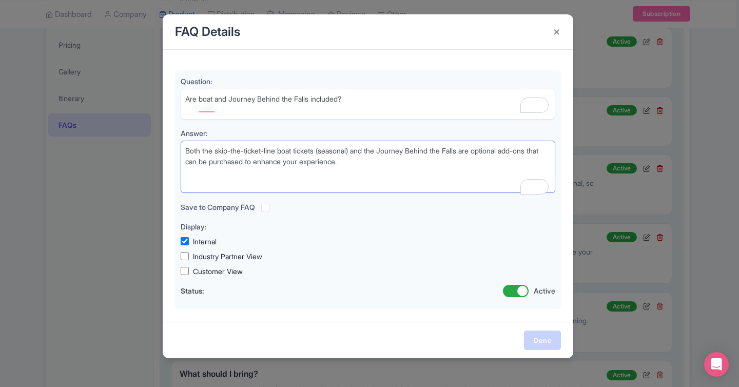
type textarea "Both the skip-the-ticket-line boat tickets (seasonal) and the Journey Behind th…"
click at [544, 338] on link "Done" at bounding box center [542, 341] width 37 height 20
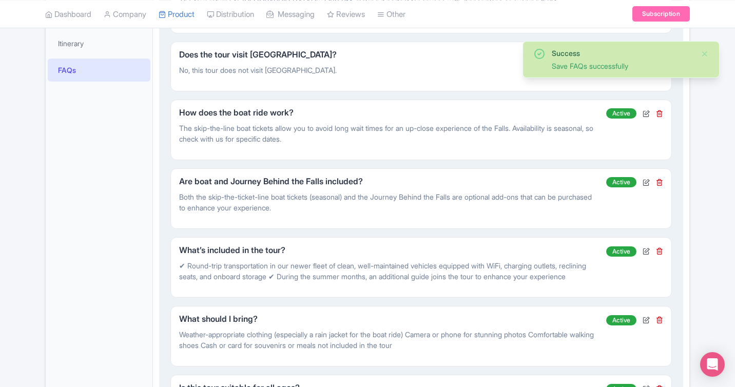
scroll to position [314, 0]
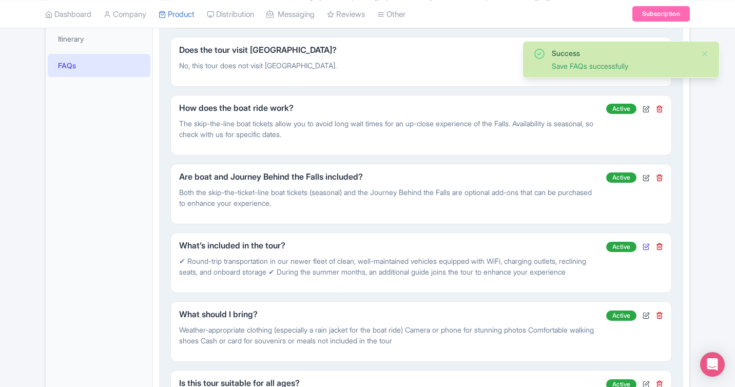
click at [649, 243] on icon at bounding box center [646, 246] width 7 height 7
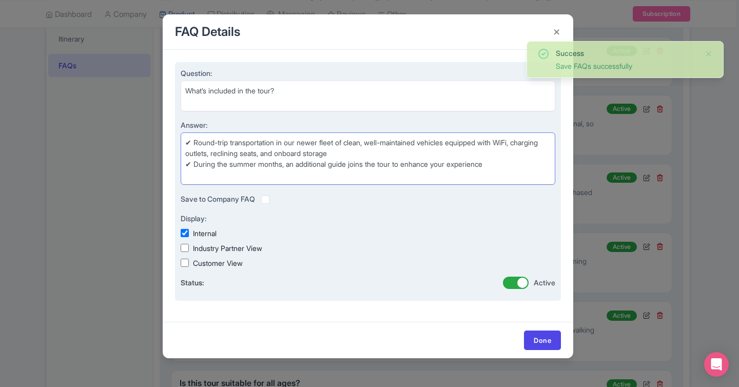
click at [195, 138] on div "Answer: ✔ Round-trip transportation in our newer fleet of clean, well-maintaine…" at bounding box center [368, 152] width 375 height 65
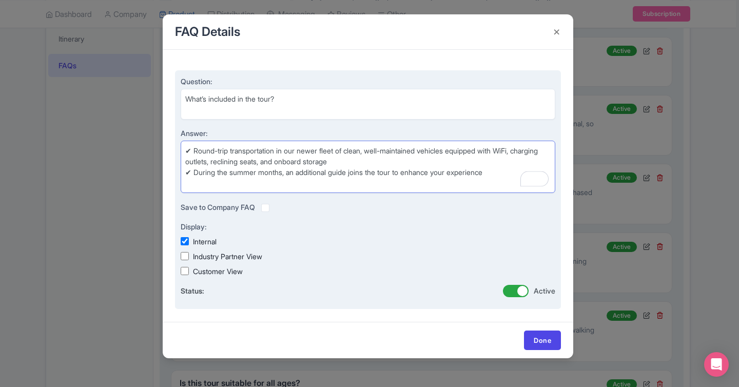
click at [195, 148] on textarea "✔ Round-trip transportation in our newer fleet of clean, well-maintained vehicl…" at bounding box center [368, 167] width 375 height 52
drag, startPoint x: 523, startPoint y: 150, endPoint x: 452, endPoint y: 149, distance: 71.4
click at [452, 149] on textarea "✔ Round-trip transportation in our newer fleet of clean, well-maintained vehicl…" at bounding box center [368, 167] width 375 height 52
click at [194, 172] on textarea "✔ Round-trip transportation in our newer fleet of clean, well-maintained vehicl…" at bounding box center [368, 167] width 375 height 52
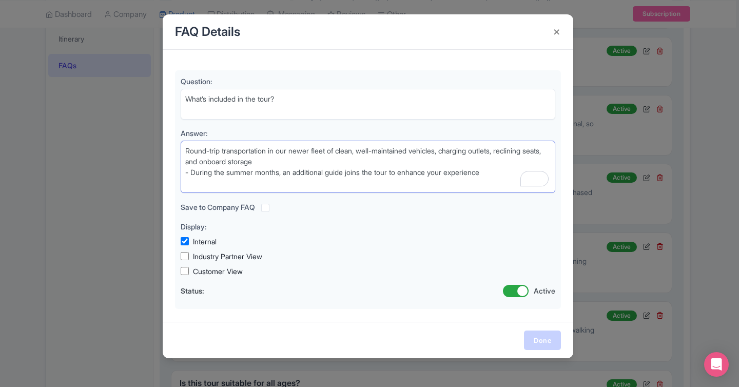
type textarea "Round-trip transportation in our newer fleet of clean, well-maintained vehicles…"
click at [545, 340] on link "Done" at bounding box center [542, 341] width 37 height 20
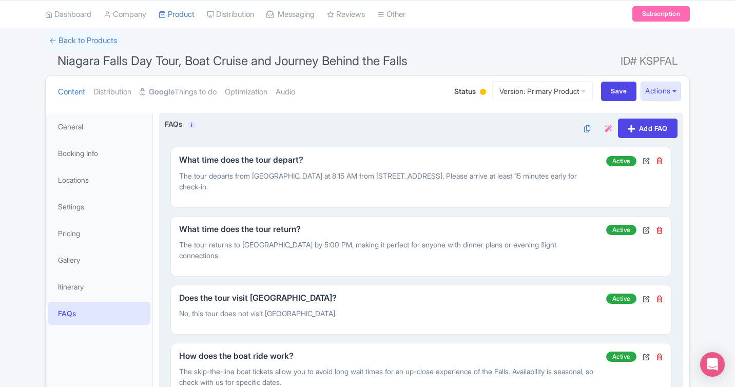
scroll to position [64, 0]
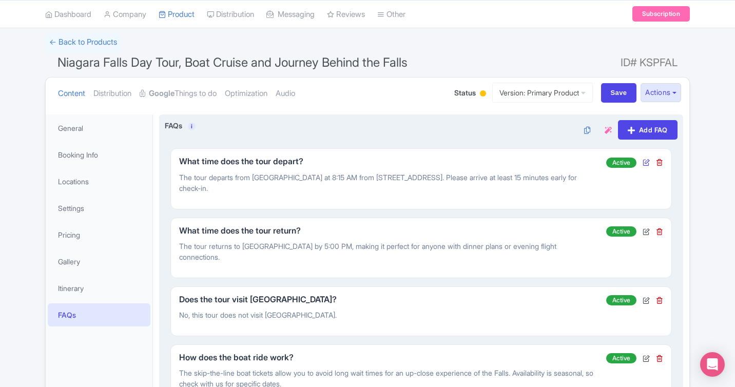
click at [644, 159] on icon at bounding box center [646, 162] width 7 height 7
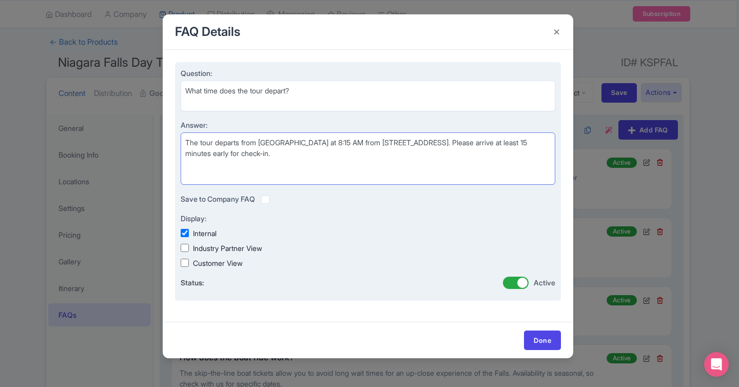
click at [311, 142] on textarea "The tour departs from Toronto at 8:15 AM from 55 York Street. Please arrive at …" at bounding box center [368, 158] width 375 height 52
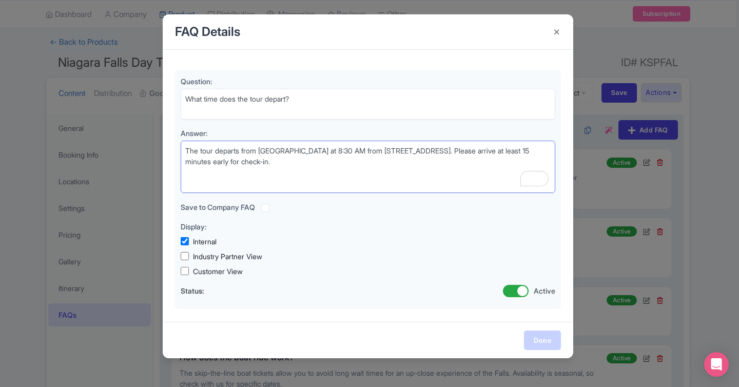
type textarea "The tour departs from Toronto at 8:30 AM from 55 York Street. Please arrive at …"
click at [544, 342] on link "Done" at bounding box center [542, 341] width 37 height 20
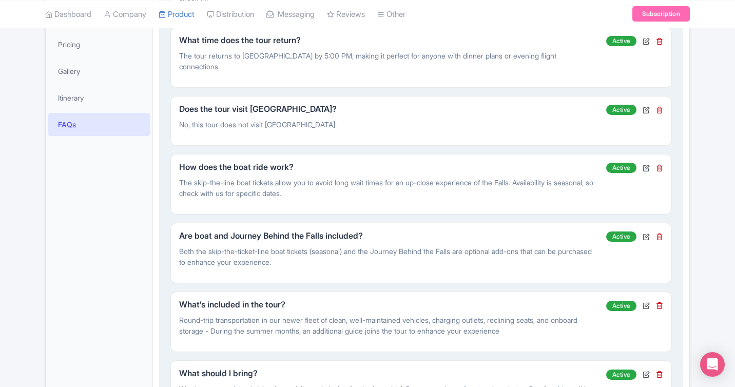
scroll to position [255, 0]
click at [644, 164] on icon at bounding box center [646, 167] width 7 height 7
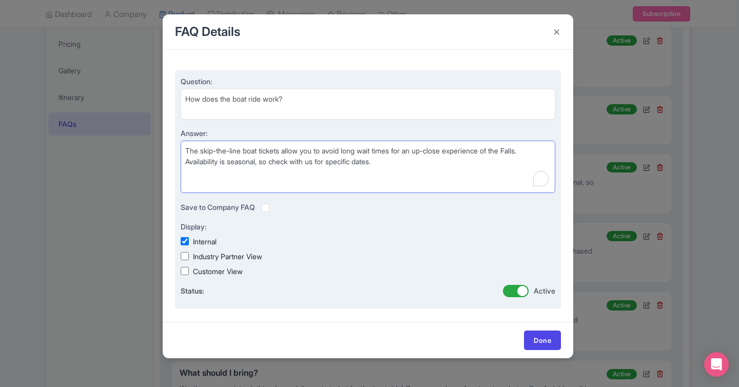
click at [233, 143] on textarea "The skip-the-line boat tickets allow you to avoid long wait times for an up-clo…" at bounding box center [368, 167] width 375 height 52
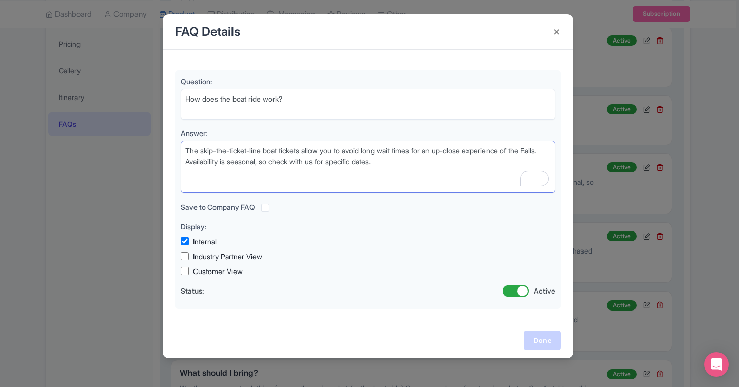
type textarea "The skip-the-ticket-line boat tickets allow you to avoid long wait times for an…"
click at [543, 339] on link "Done" at bounding box center [542, 341] width 37 height 20
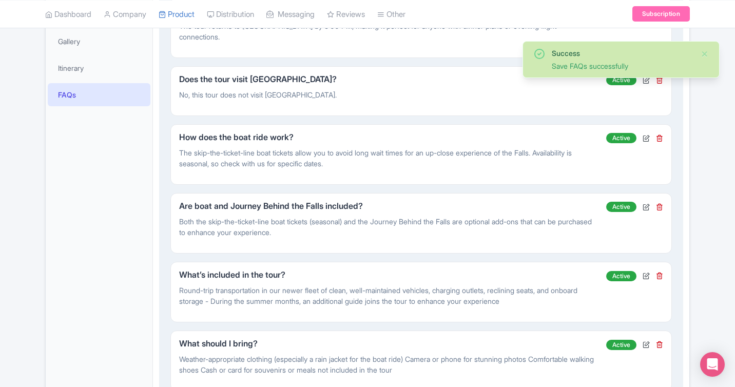
scroll to position [293, 0]
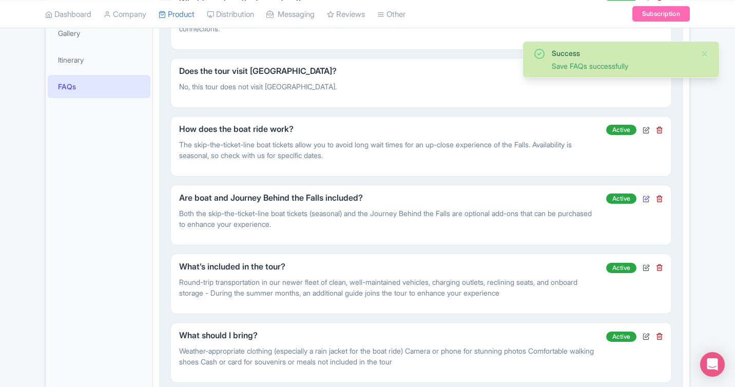
click at [647, 195] on icon at bounding box center [646, 198] width 7 height 7
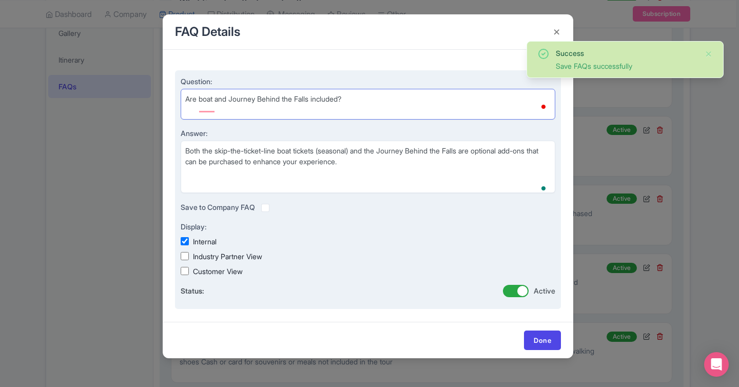
click at [199, 101] on textarea "Are boat and helicopter rides included?" at bounding box center [368, 104] width 375 height 31
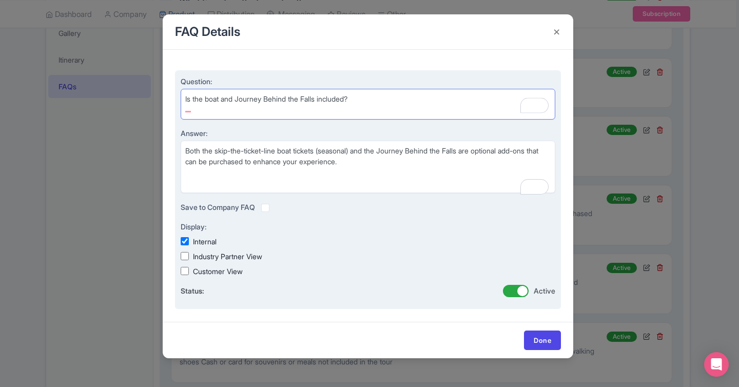
click at [238, 97] on textarea "Are boat and helicopter rides included?" at bounding box center [368, 104] width 375 height 31
click at [310, 99] on textarea "Are boat and helicopter rides included?" at bounding box center [368, 104] width 375 height 31
type textarea "Is the boat, Journey Behind the Falls and lunch always included?"
drag, startPoint x: 217, startPoint y: 150, endPoint x: 180, endPoint y: 150, distance: 36.5
click at [181, 150] on textarea "Both the skip-the-line boat tickets (seasonal) and the helicopter ride are opti…" at bounding box center [368, 167] width 375 height 52
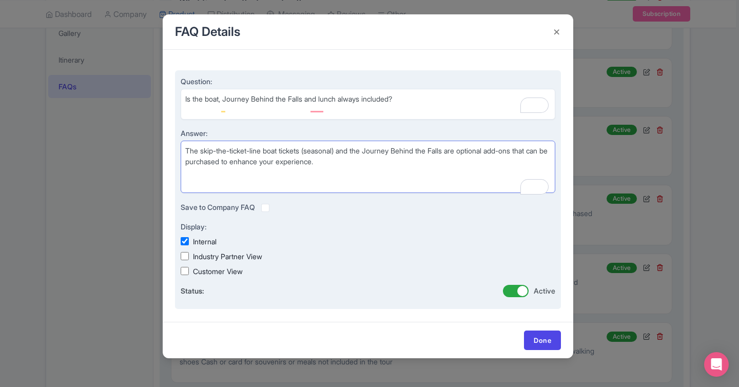
click at [461, 151] on textarea "Both the skip-the-line boat tickets (seasonal) and the helicopter ride are opti…" at bounding box center [368, 167] width 375 height 52
type textarea "The skip-the-ticket-line boat tickets (seasonal) and the Journey Behind the Fal…"
click at [325, 98] on textarea "Are boat and helicopter rides included?" at bounding box center [368, 104] width 375 height 31
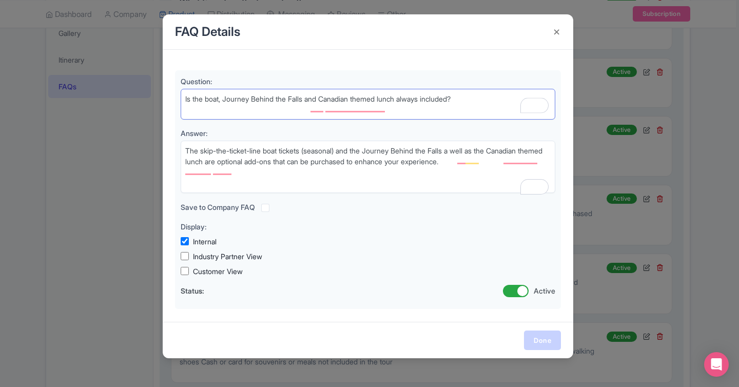
type textarea "Is the boat, Journey Behind the Falls and Canadian themed lunch always included?"
click at [542, 341] on link "Done" at bounding box center [542, 341] width 37 height 20
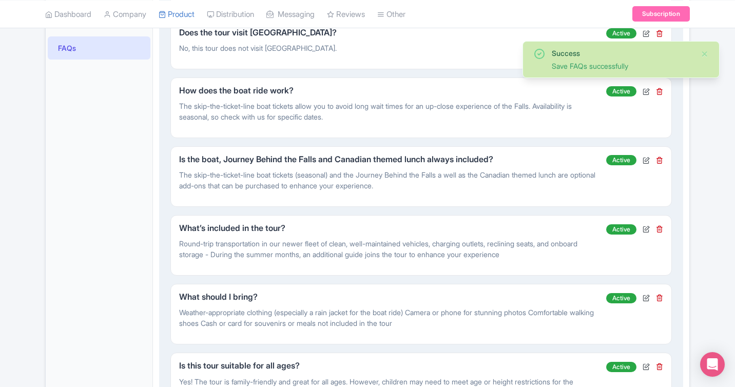
scroll to position [362, 0]
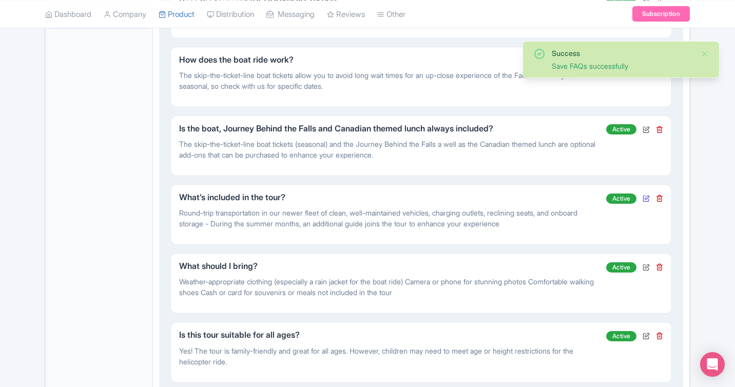
click at [644, 195] on icon at bounding box center [646, 198] width 7 height 7
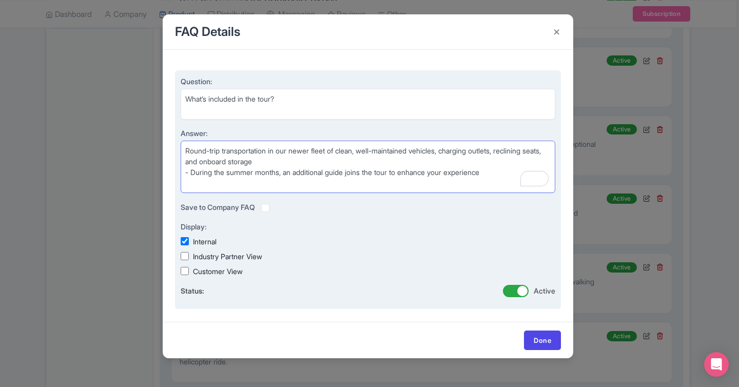
click at [301, 160] on textarea "✔ Round-trip transportation in our newer fleet of clean, well-maintained vehicl…" at bounding box center [368, 167] width 375 height 52
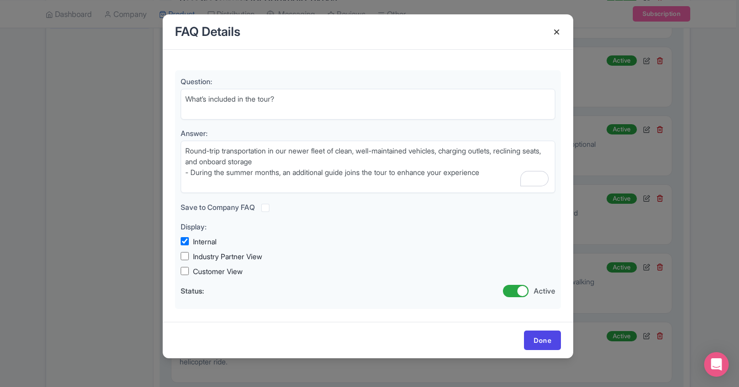
click at [558, 32] on h4 at bounding box center [557, 31] width 25 height 29
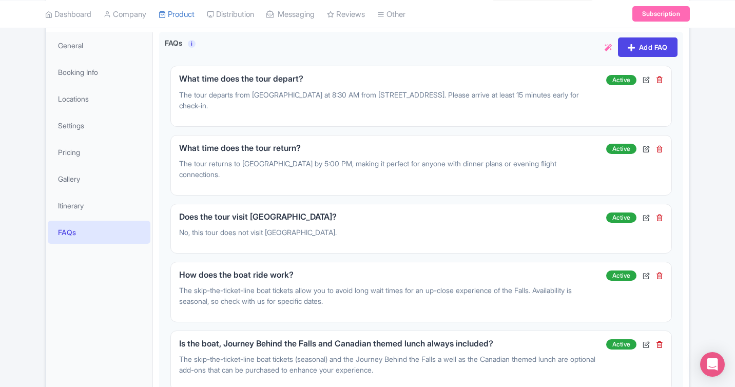
scroll to position [0, 0]
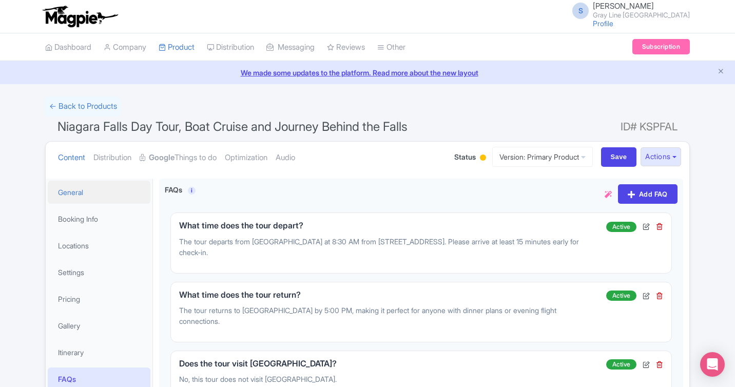
click at [73, 191] on link "General" at bounding box center [99, 192] width 103 height 23
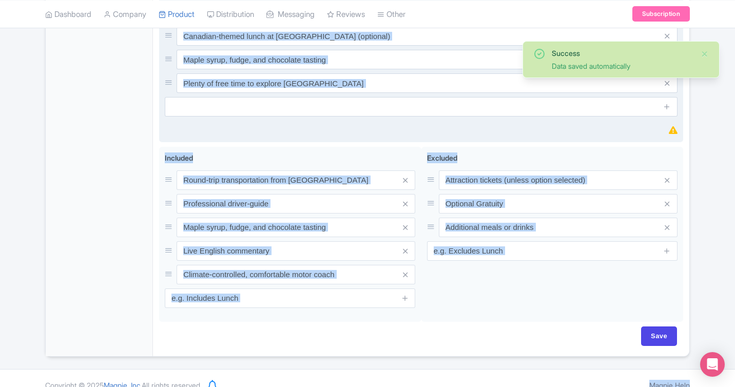
scroll to position [566, 0]
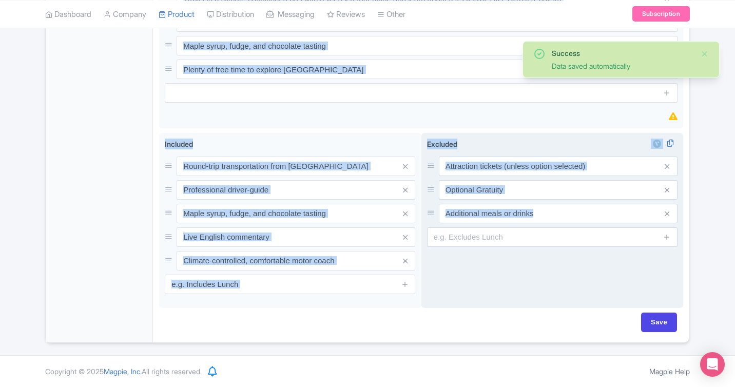
drag, startPoint x: 158, startPoint y: 116, endPoint x: 484, endPoint y: 273, distance: 361.9
copy div "Name * i Your product's name has 64 characters. We recommend between 10 and 60 …"
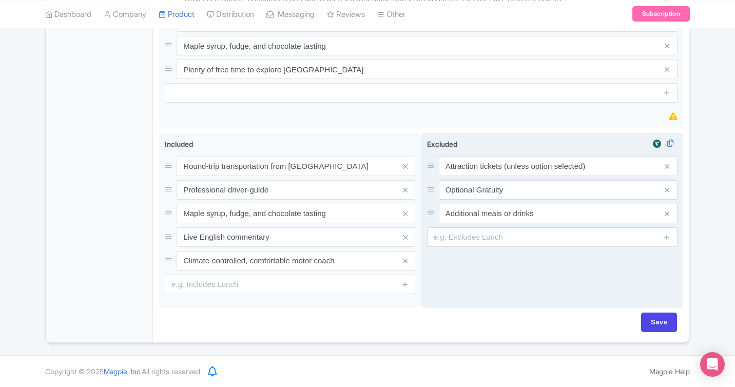
click at [439, 290] on div "Excluded i Attraction tickets (unless option selected) Optional Gratuity Additi…" at bounding box center [552, 221] width 262 height 176
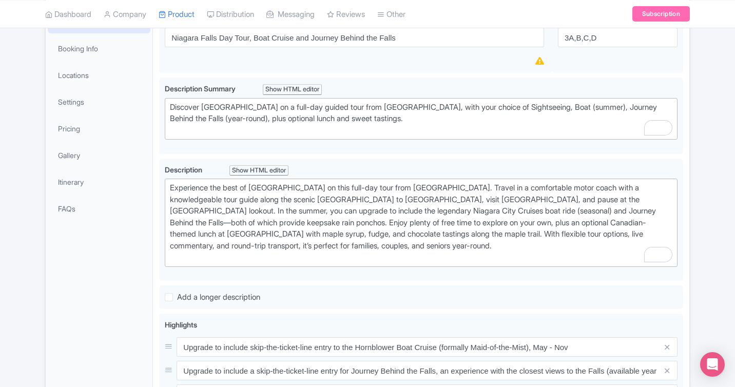
scroll to position [114, 0]
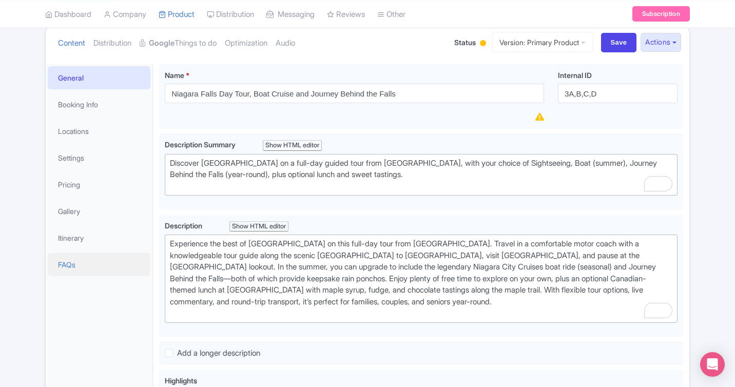
click at [87, 267] on link "FAQs" at bounding box center [99, 264] width 103 height 23
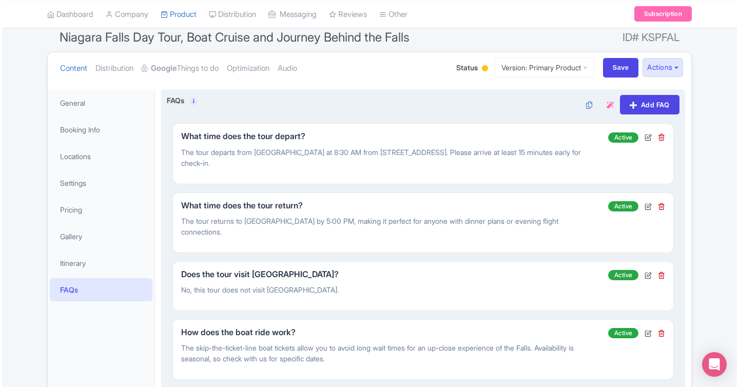
scroll to position [88, 0]
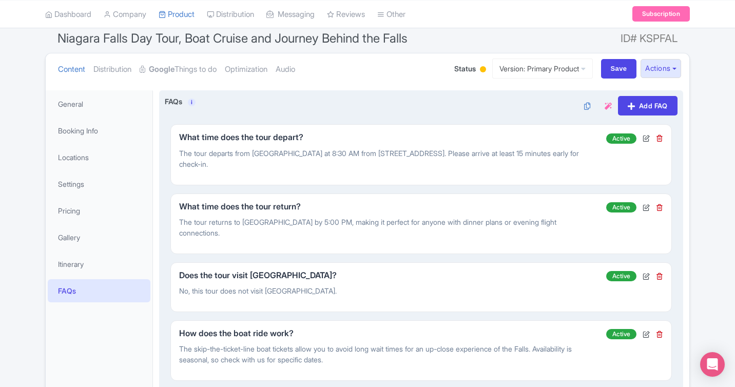
click at [431, 165] on div "FAQ Details Question: What time does the tour depart? Answer: The tour departs …" at bounding box center [420, 154] width 501 height 61
click at [644, 136] on icon at bounding box center [646, 138] width 7 height 7
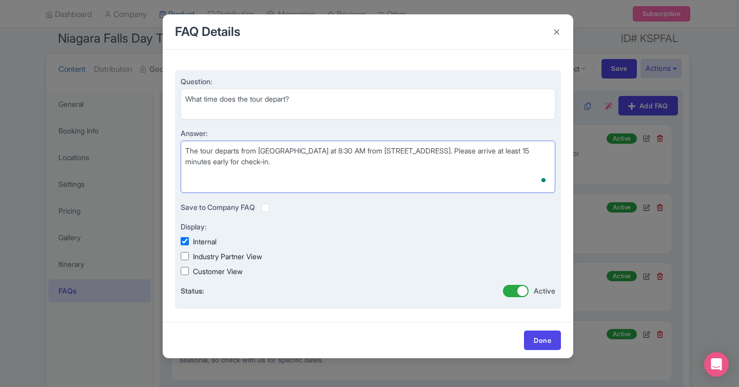
click at [299, 150] on textarea "The tour departs from Toronto at 8:15 AM from 55 York Street. Please arrive at …" at bounding box center [368, 167] width 375 height 52
click at [350, 149] on textarea "The tour departs from Toronto at 8:15 AM from 55 York Street. Please arrive at …" at bounding box center [368, 167] width 375 height 52
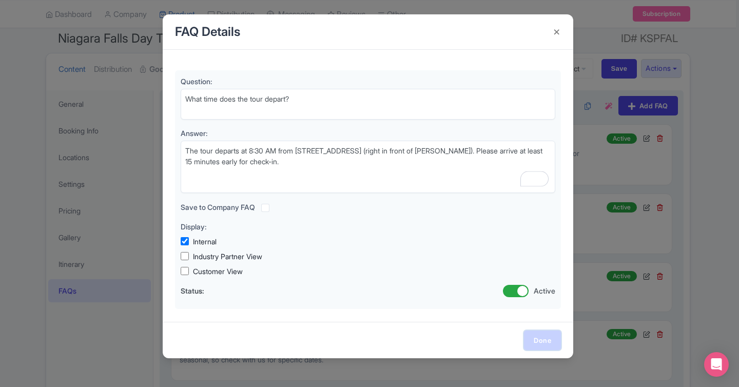
click at [543, 337] on link "Done" at bounding box center [542, 341] width 37 height 20
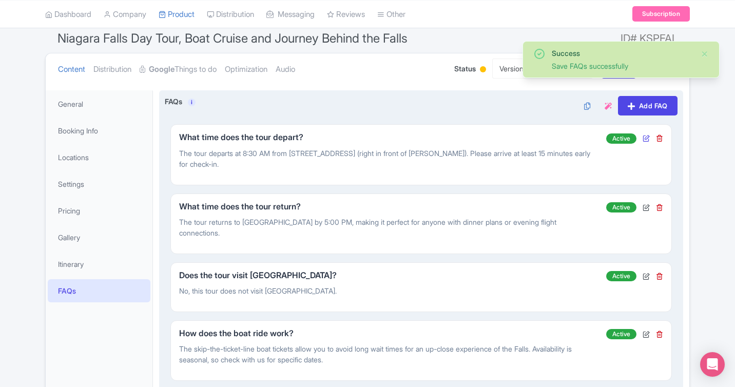
click at [644, 137] on icon at bounding box center [646, 138] width 7 height 7
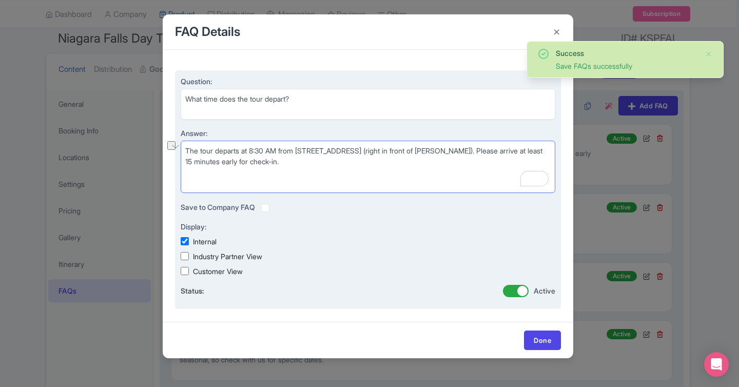
drag, startPoint x: 502, startPoint y: 150, endPoint x: 541, endPoint y: 149, distance: 38.5
click at [541, 149] on textarea "The tour departs from Toronto at 8:15 AM from 55 York Street. Please arrive at …" at bounding box center [368, 167] width 375 height 52
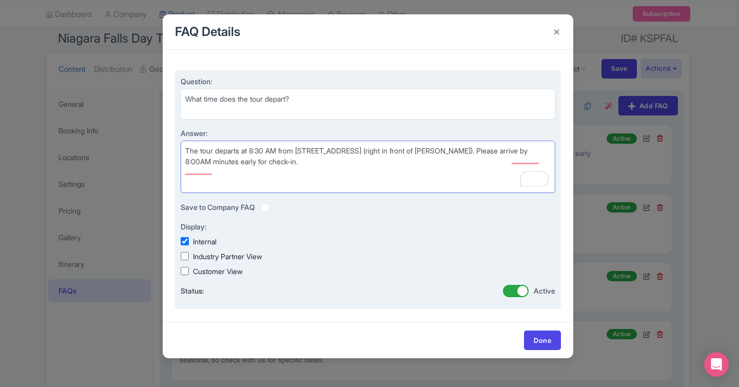
click at [233, 163] on textarea "The tour departs from Toronto at 8:15 AM from 55 York Street. Please arrive at …" at bounding box center [368, 167] width 375 height 52
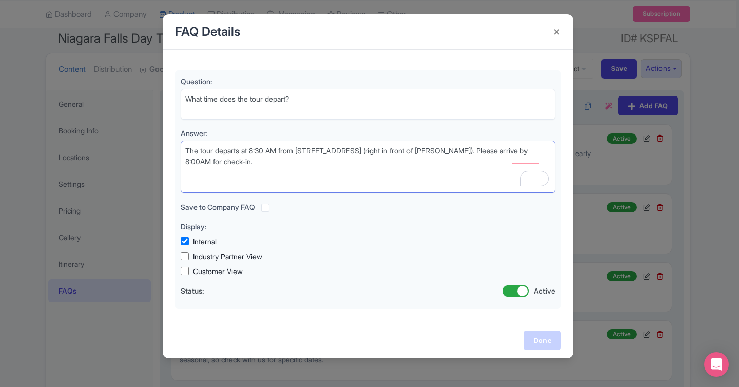
type textarea "The tour departs at 8:30 AM from 55 York Street (right in front of Tim Hortons)…"
click at [533, 336] on link "Done" at bounding box center [542, 341] width 37 height 20
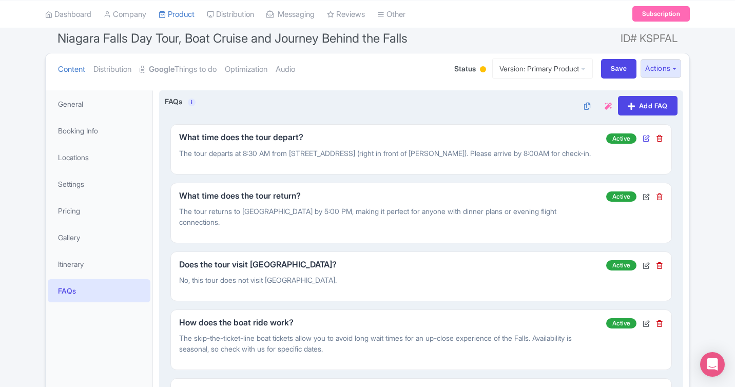
click at [645, 136] on icon at bounding box center [646, 138] width 7 height 7
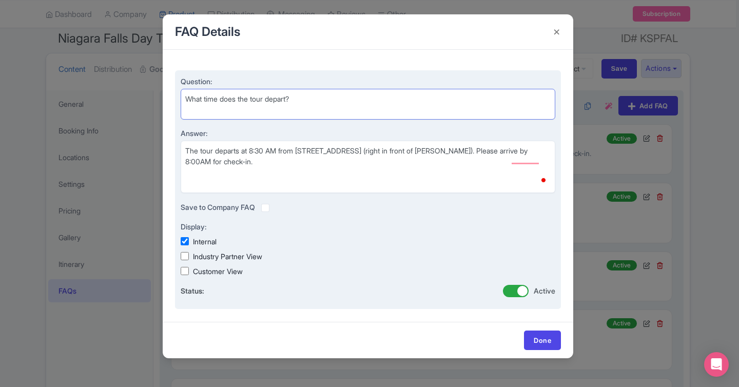
click at [322, 93] on textarea "What time does the tour depart?" at bounding box center [368, 104] width 375 height 31
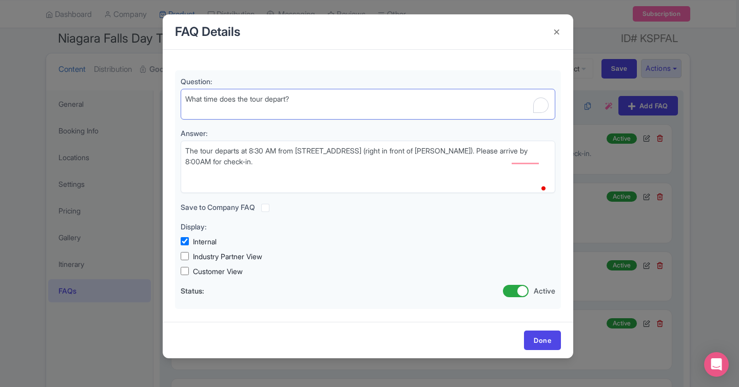
drag, startPoint x: 322, startPoint y: 95, endPoint x: 117, endPoint y: 95, distance: 205.4
click at [117, 95] on div "FAQ Details Question: What time does the tour depart? Answer: The tour departs …" at bounding box center [369, 193] width 739 height 387
paste textarea "exactly is this tour"
type textarea "What exactly is this tour?"
drag, startPoint x: 246, startPoint y: 164, endPoint x: 155, endPoint y: 141, distance: 94.3
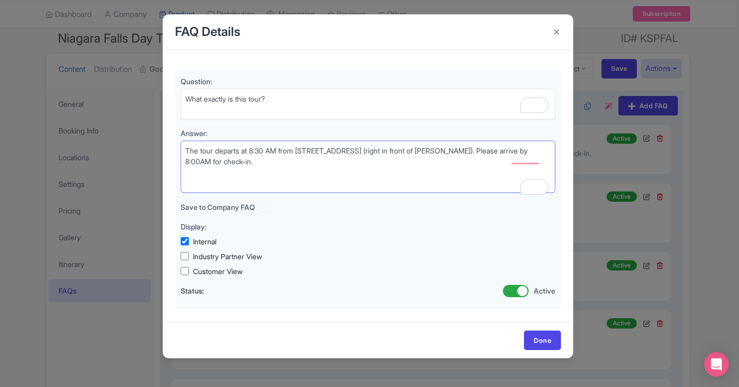
click at [155, 141] on div "FAQ Details Question: What time does the tour depart? Answer: The tour departs …" at bounding box center [369, 193] width 739 height 387
paste textarea "A full-day guided trip from Toronto to Niagara Falls with flexible options: Sig…"
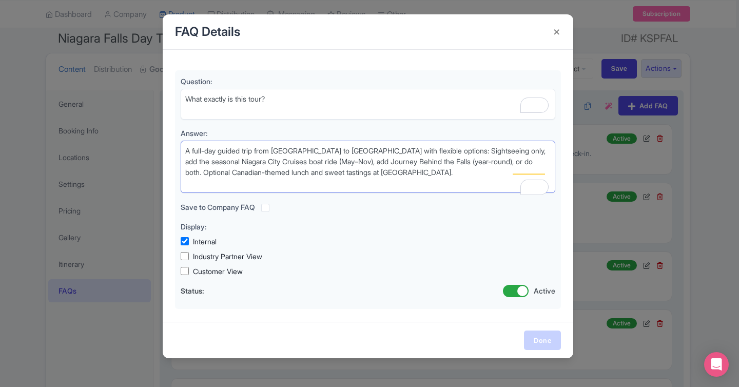
type textarea "A full-day guided trip from Toronto to Niagara Falls with flexible options: Sig…"
click at [539, 337] on link "Done" at bounding box center [542, 341] width 37 height 20
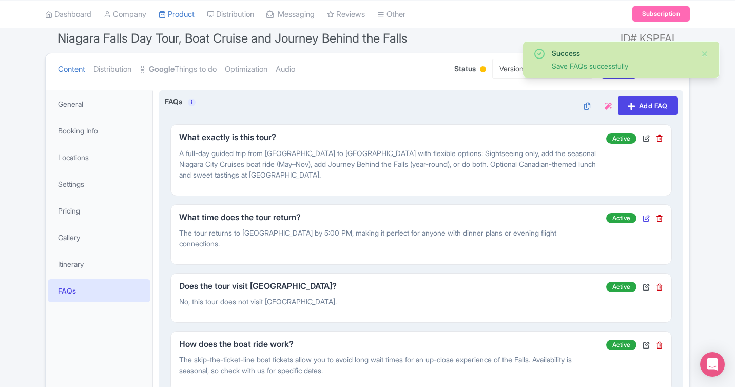
click at [645, 218] on icon at bounding box center [646, 218] width 7 height 7
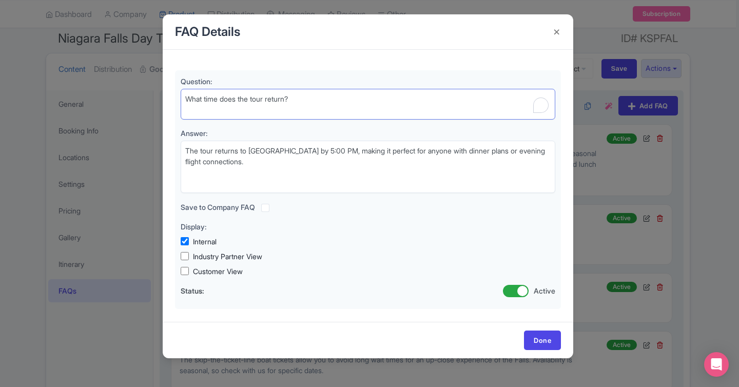
drag, startPoint x: 302, startPoint y: 93, endPoint x: 159, endPoint y: 93, distance: 142.7
click at [159, 93] on div "FAQ Details Question: What time does the tour return? Answer: The tour returns …" at bounding box center [369, 193] width 739 height 387
paste textarea "Where is the departure point and what time do we leave?"
type textarea "Where is the departure point and what time do we leave?What time does the tour …"
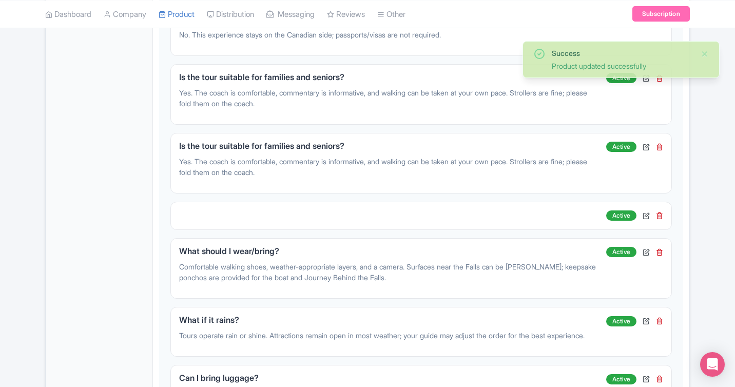
scroll to position [766, 0]
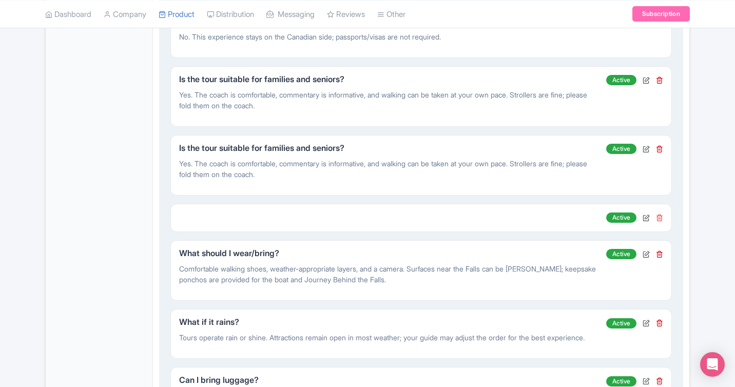
click at [659, 214] on icon at bounding box center [659, 217] width 7 height 7
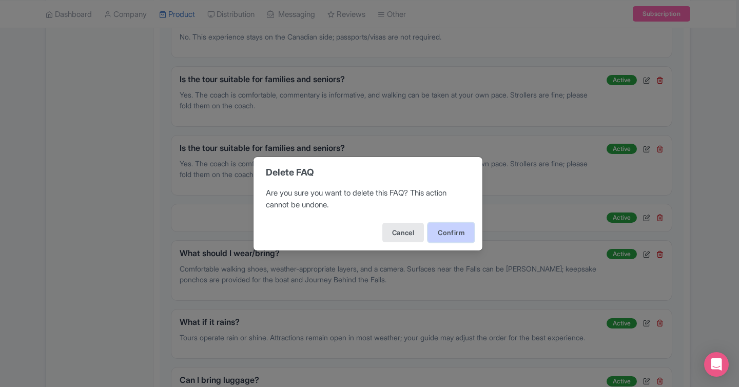
click at [452, 232] on button "Confirm" at bounding box center [451, 233] width 46 height 20
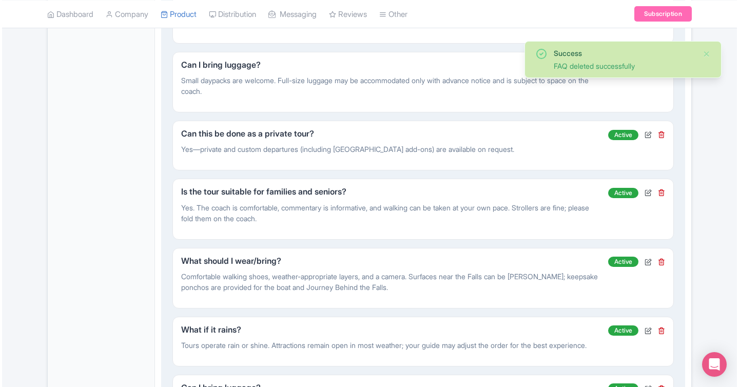
scroll to position [1075, 0]
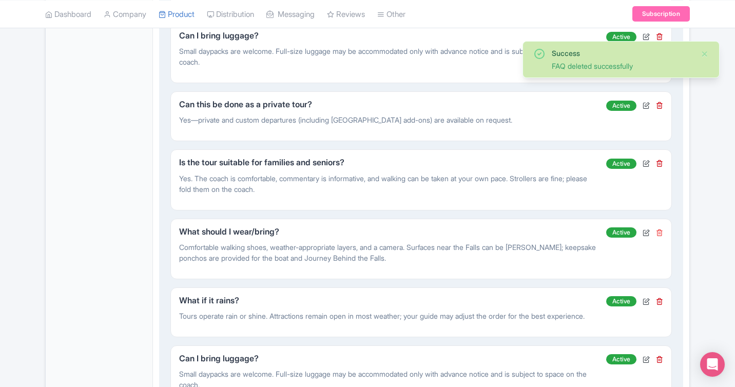
click at [660, 233] on icon at bounding box center [659, 232] width 7 height 7
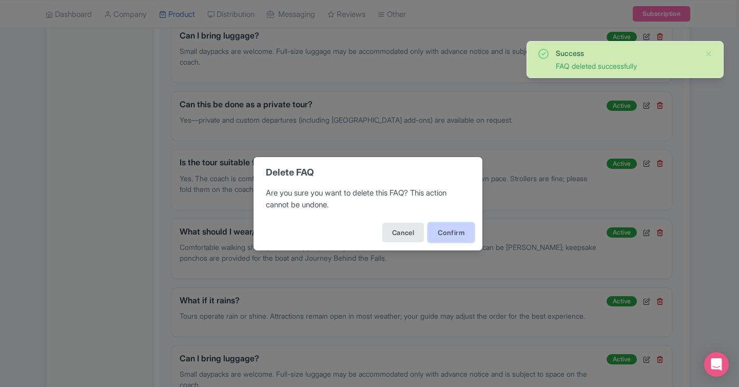
click at [461, 228] on button "Confirm" at bounding box center [451, 233] width 46 height 20
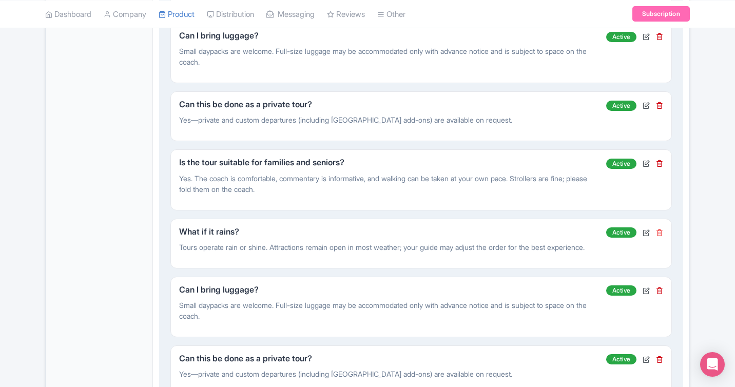
click at [662, 229] on icon at bounding box center [659, 232] width 7 height 7
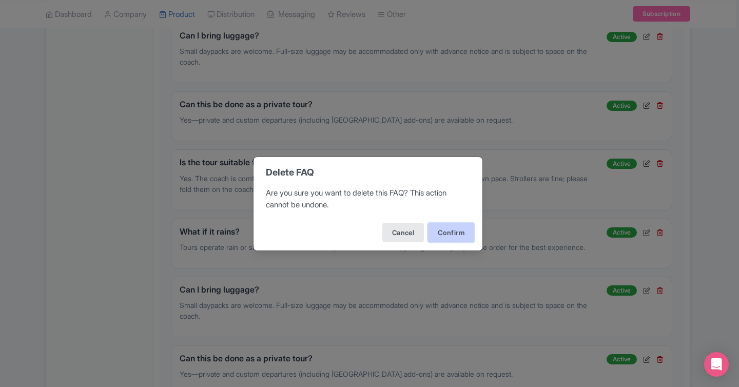
click at [457, 232] on button "Confirm" at bounding box center [451, 233] width 46 height 20
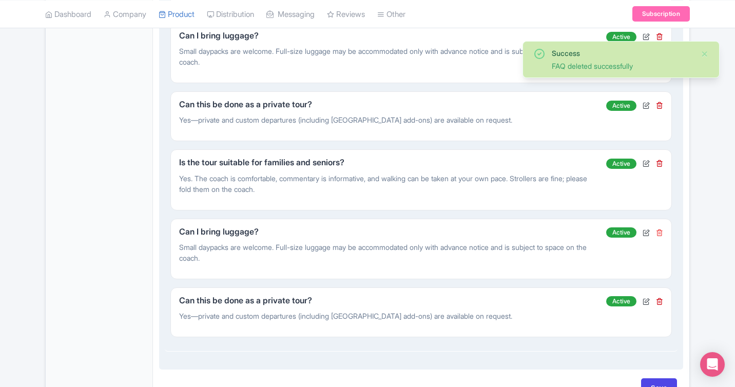
click at [658, 233] on icon at bounding box center [659, 232] width 7 height 7
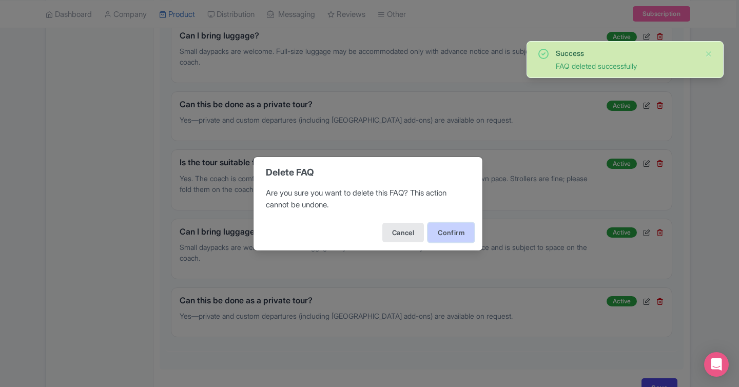
click at [454, 234] on button "Confirm" at bounding box center [451, 233] width 46 height 20
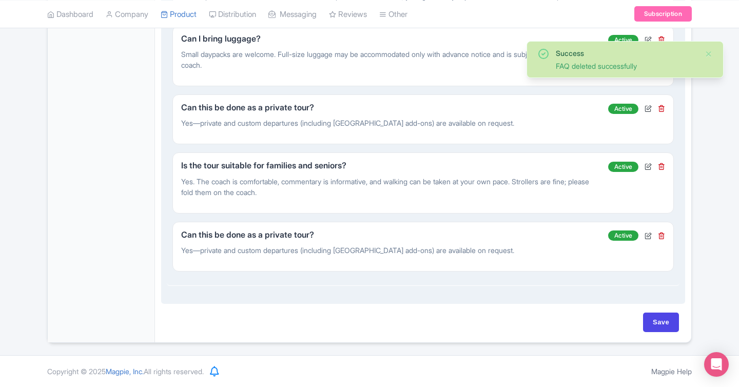
scroll to position [1071, 0]
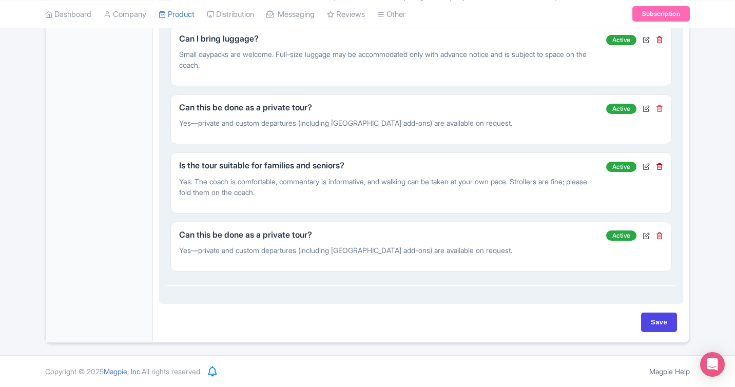
click at [659, 110] on icon at bounding box center [659, 108] width 7 height 7
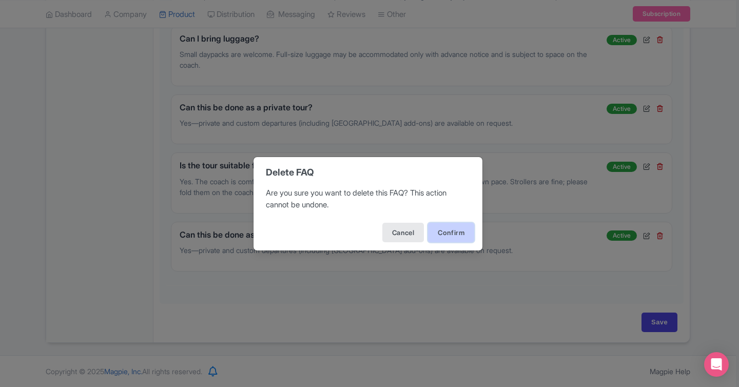
click at [456, 227] on button "Confirm" at bounding box center [451, 233] width 46 height 20
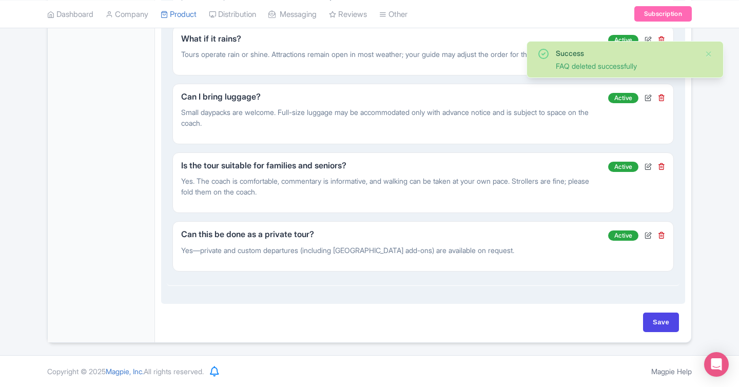
scroll to position [1013, 0]
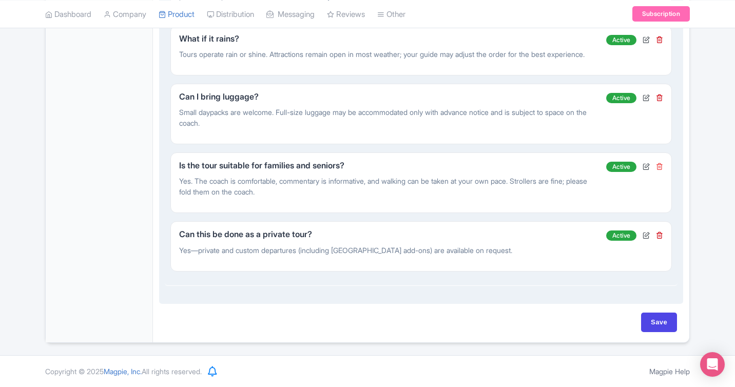
click at [659, 166] on icon at bounding box center [659, 166] width 7 height 7
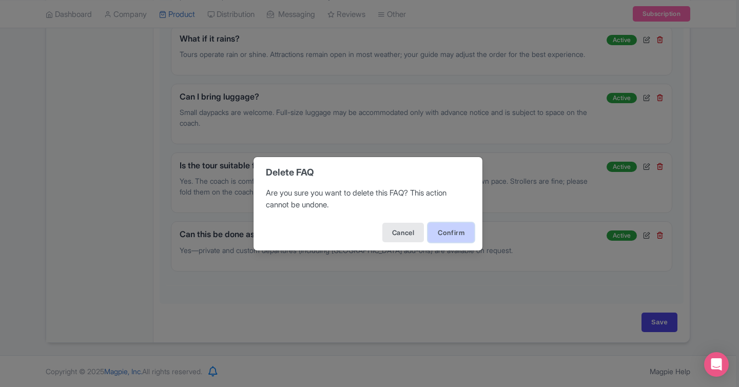
click at [458, 224] on button "Confirm" at bounding box center [451, 233] width 46 height 20
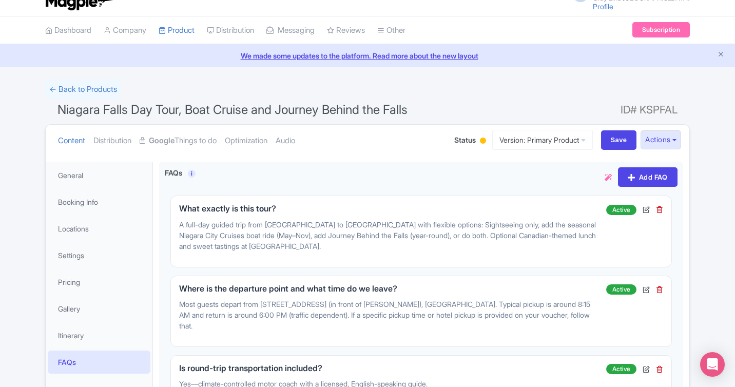
scroll to position [0, 0]
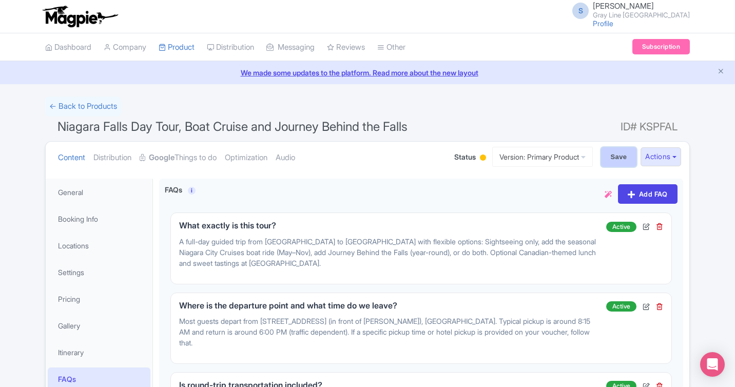
click at [605, 157] on input "Save" at bounding box center [619, 157] width 36 height 20
type input "Saving..."
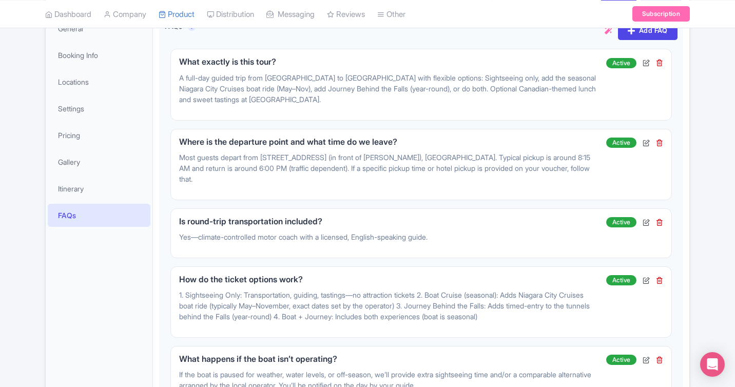
scroll to position [126, 0]
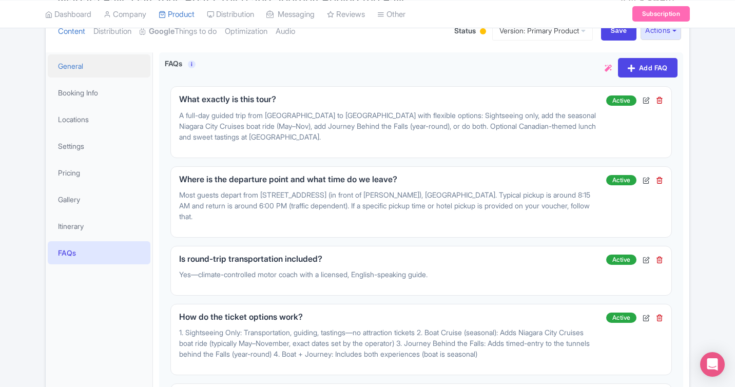
click at [71, 67] on link "General" at bounding box center [99, 65] width 103 height 23
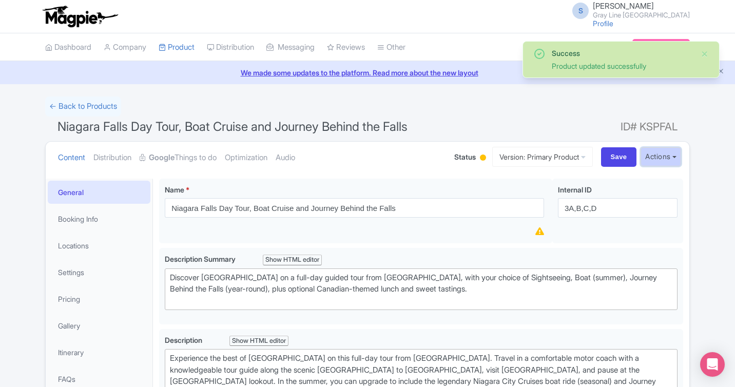
click at [667, 154] on button "Actions" at bounding box center [661, 156] width 41 height 19
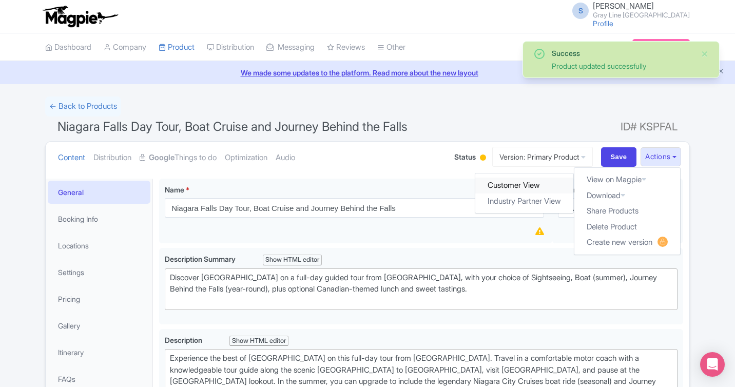
click at [515, 192] on link "Customer View" at bounding box center [525, 186] width 98 height 16
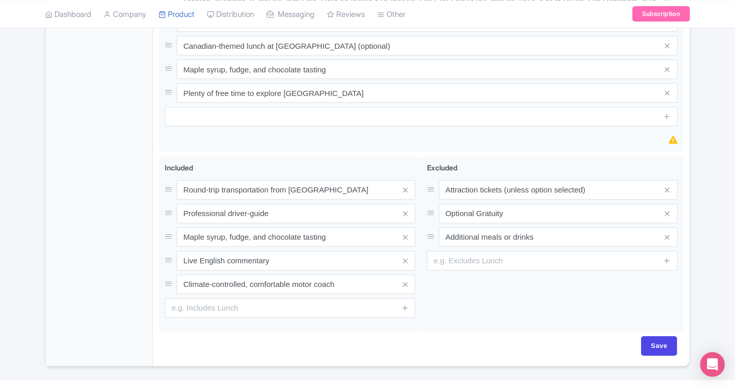
scroll to position [544, 0]
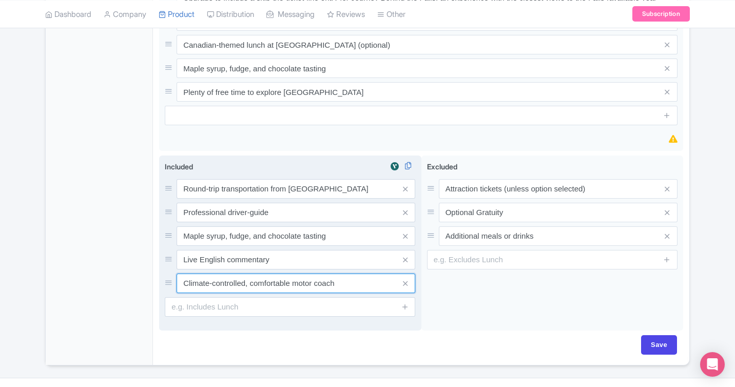
click at [336, 284] on input "Climate-controlled, comfortable motor coach" at bounding box center [296, 284] width 239 height 20
drag, startPoint x: 339, startPoint y: 284, endPoint x: 295, endPoint y: 282, distance: 44.7
click at [295, 282] on input "Climate-controlled, comfortable motor coach" at bounding box center [296, 284] width 239 height 20
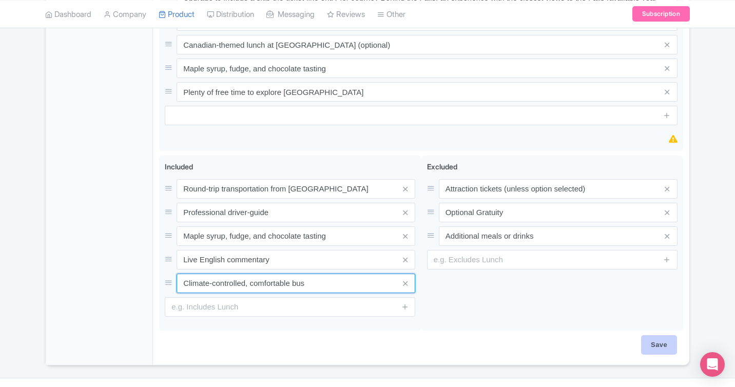
type input "Climate-controlled, comfortable bus"
click at [668, 347] on input "Save" at bounding box center [659, 345] width 36 height 20
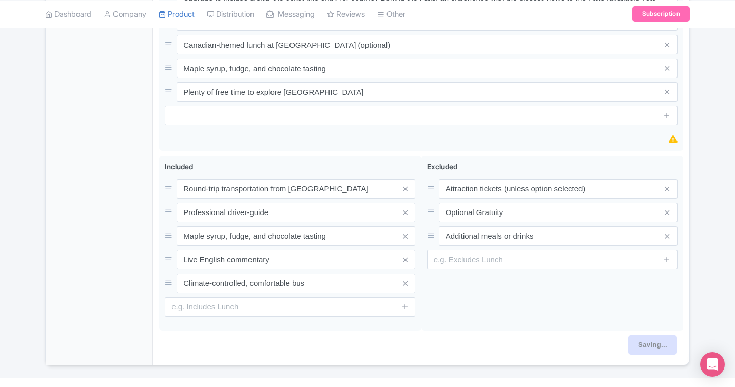
type input "Saving..."
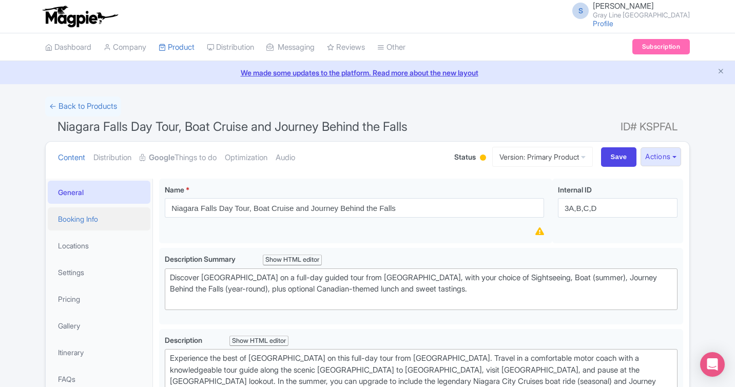
click at [89, 223] on link "Booking Info" at bounding box center [99, 218] width 103 height 23
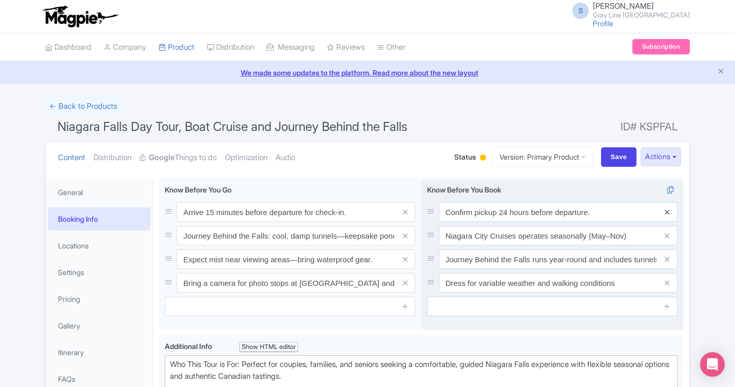
click at [668, 215] on icon at bounding box center [667, 212] width 5 height 8
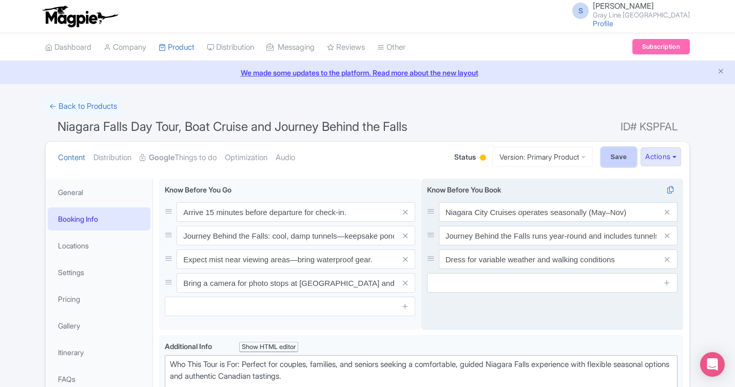
click at [618, 158] on input "Save" at bounding box center [619, 157] width 36 height 20
type input "Saving..."
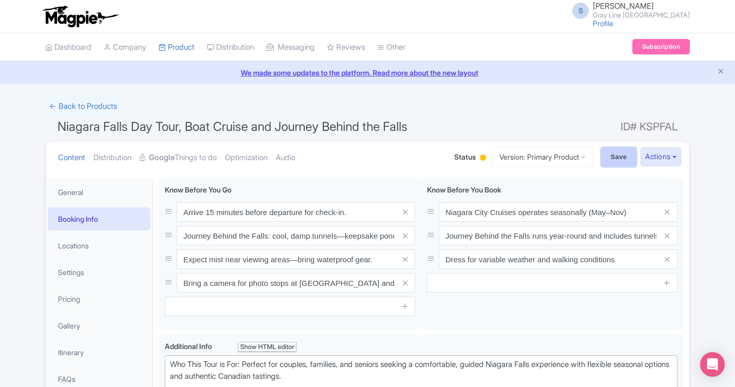
click at [610, 153] on input "Save" at bounding box center [619, 157] width 36 height 20
type input "Saving..."
click at [88, 272] on link "Settings" at bounding box center [99, 272] width 103 height 23
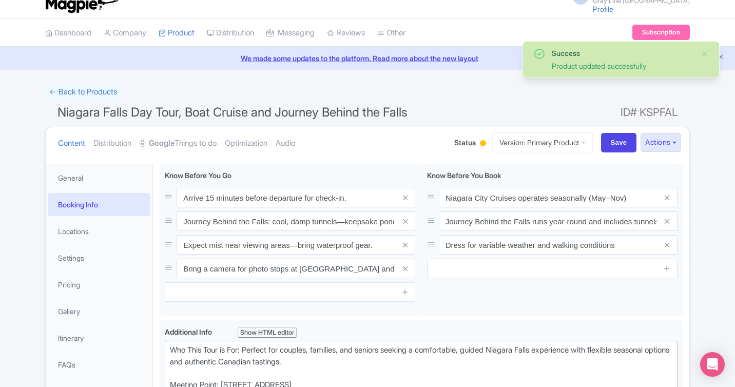
scroll to position [11, 0]
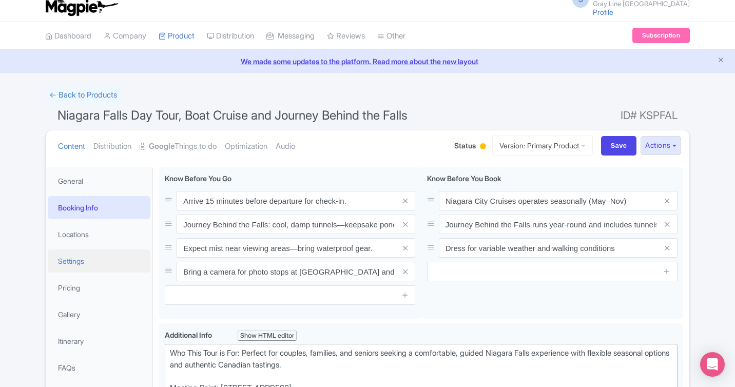
click at [78, 255] on link "Settings" at bounding box center [99, 261] width 103 height 23
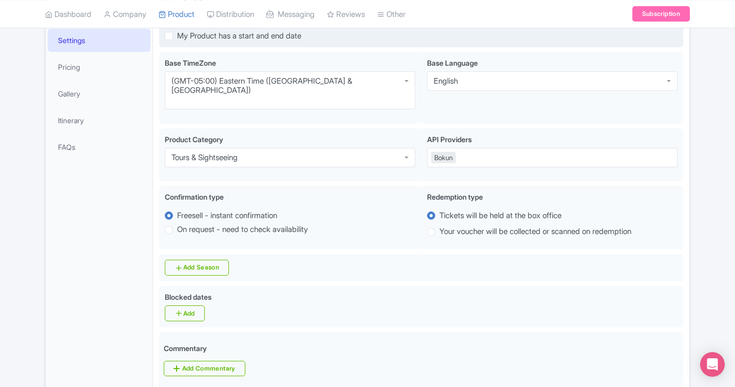
scroll to position [237, 0]
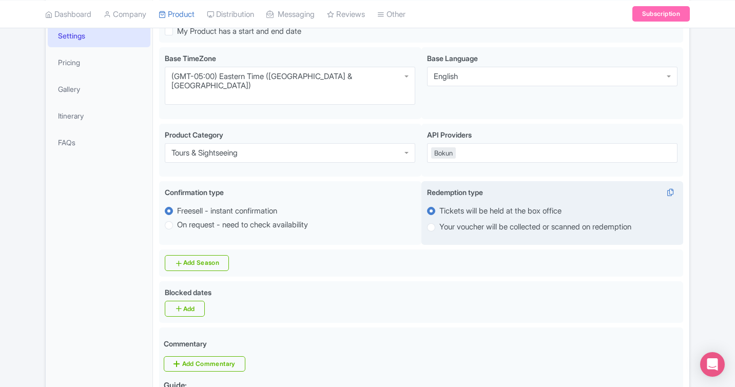
click at [439, 221] on label "Your voucher will be collected or scanned on redemption" at bounding box center [535, 227] width 192 height 12
click at [439, 221] on input "Your voucher will be collected or scanned on redemption" at bounding box center [444, 226] width 10 height 10
radio input "true"
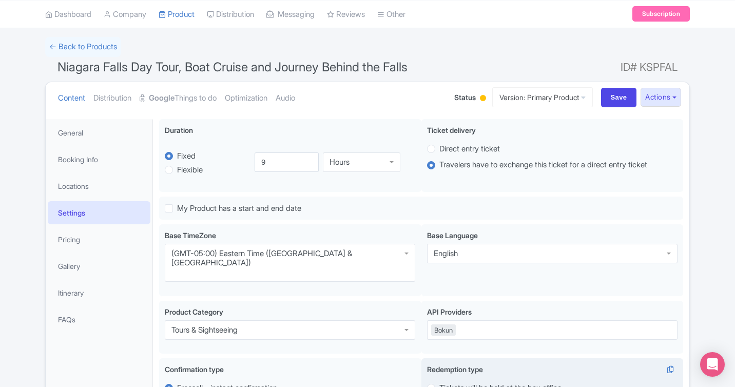
scroll to position [0, 0]
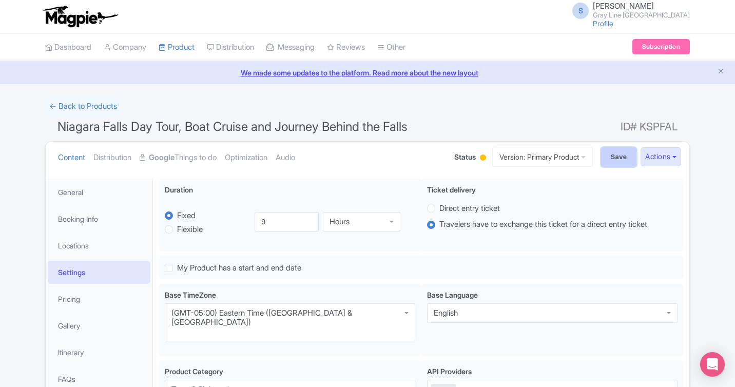
click at [618, 157] on input "Save" at bounding box center [619, 157] width 36 height 20
type input "Saving..."
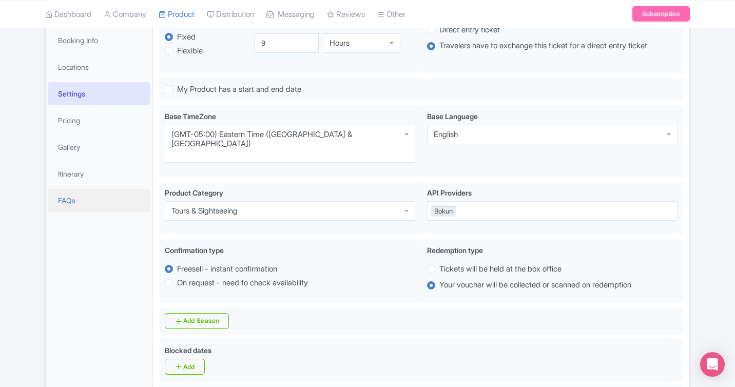
click at [98, 192] on link "FAQs" at bounding box center [99, 200] width 103 height 23
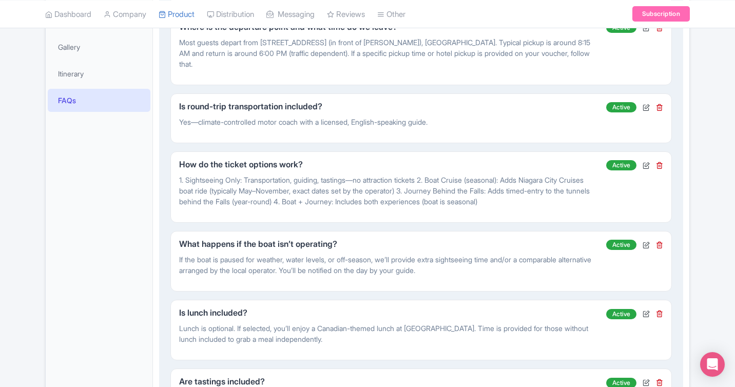
scroll to position [281, 0]
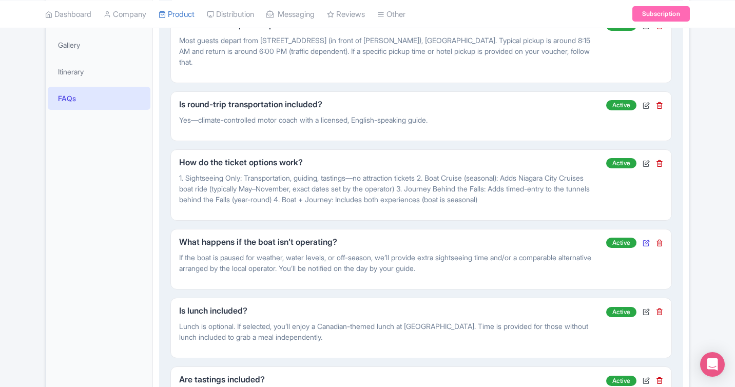
click at [645, 239] on icon at bounding box center [646, 242] width 7 height 7
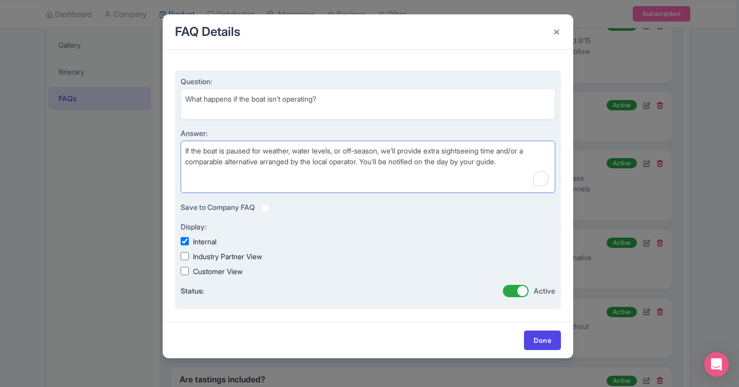
drag, startPoint x: 516, startPoint y: 142, endPoint x: 517, endPoint y: 161, distance: 19.0
click at [517, 161] on textarea "If the boat is paused for weather, water levels, or off-season, we’ll provide e…" at bounding box center [368, 167] width 375 height 52
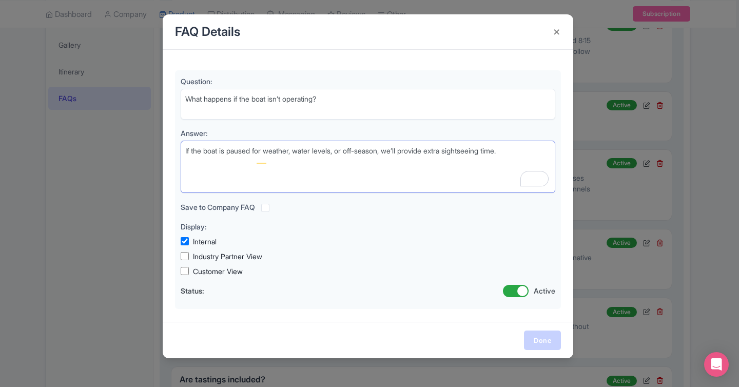
type textarea "If the boat is paused for weather, water levels, or off-season, we’ll provide e…"
click at [540, 334] on link "Done" at bounding box center [542, 341] width 37 height 20
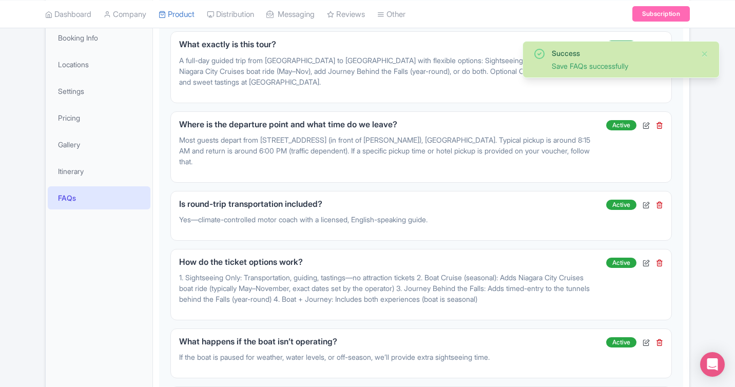
scroll to position [0, 0]
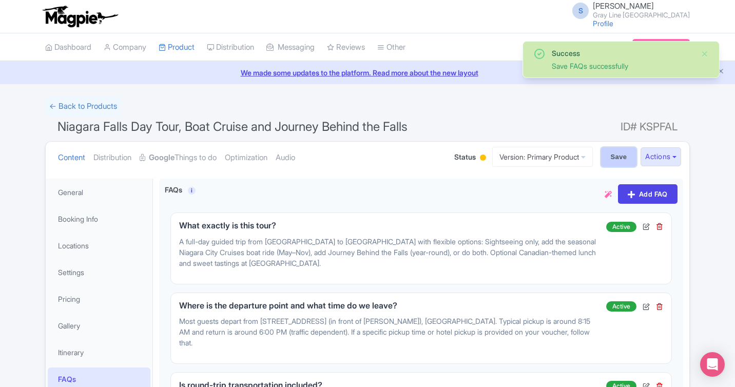
click at [613, 156] on input "Save" at bounding box center [619, 157] width 36 height 20
type input "Saving..."
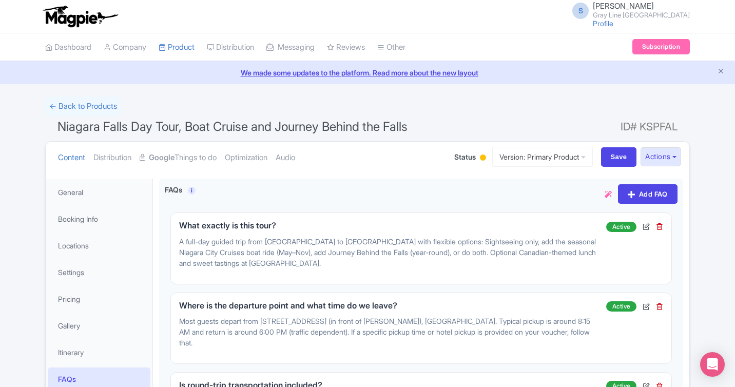
scroll to position [179, 0]
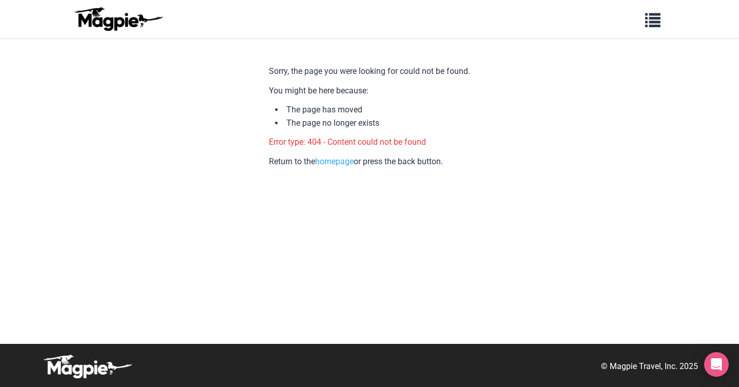
click at [114, 23] on img at bounding box center [118, 19] width 92 height 25
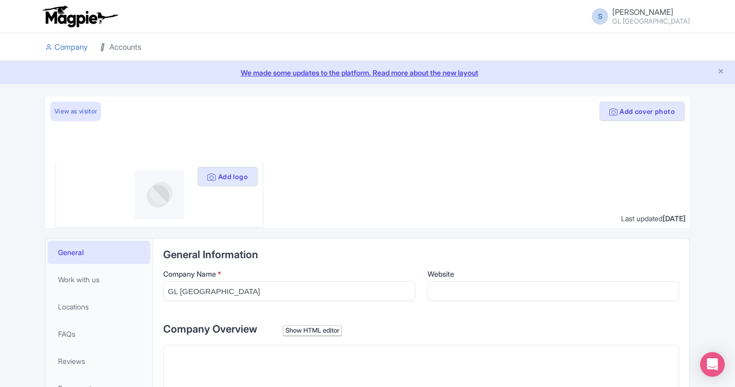
click at [122, 48] on link "Accounts" at bounding box center [120, 47] width 41 height 28
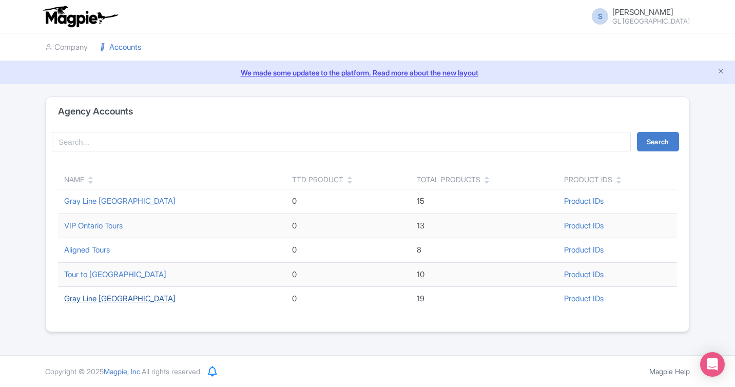
click at [118, 299] on link "Gray Line [GEOGRAPHIC_DATA]" at bounding box center [119, 299] width 111 height 10
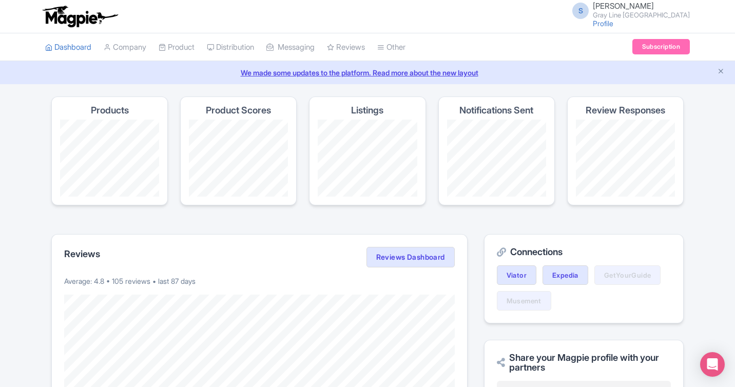
click at [160, 35] on li "Product My Products Image Library Rate Sheets" at bounding box center [176, 47] width 48 height 28
click at [190, 76] on link "My Products" at bounding box center [208, 73] width 98 height 16
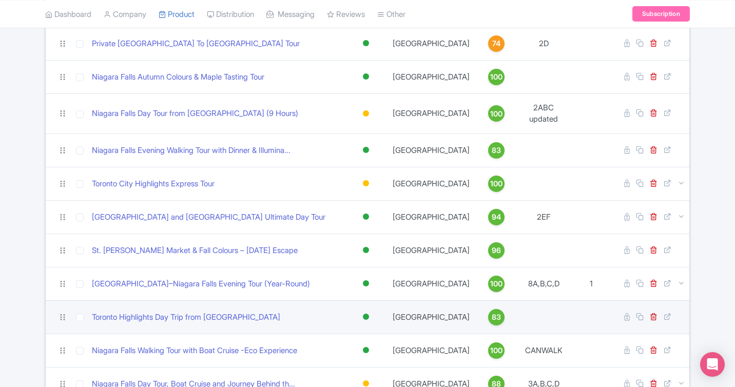
scroll to position [411, 0]
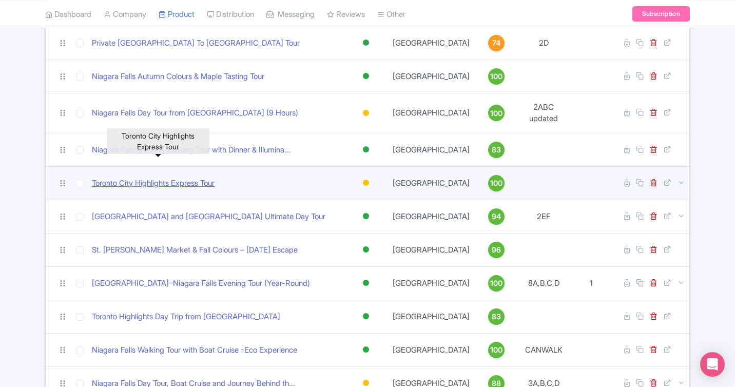
click at [213, 178] on link "Toronto City Highlights Express Tour" at bounding box center [153, 184] width 123 height 12
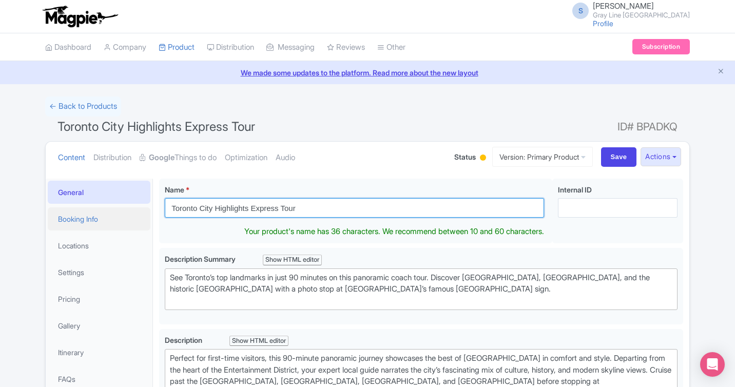
drag, startPoint x: 312, startPoint y: 207, endPoint x: 137, endPoint y: 208, distance: 175.6
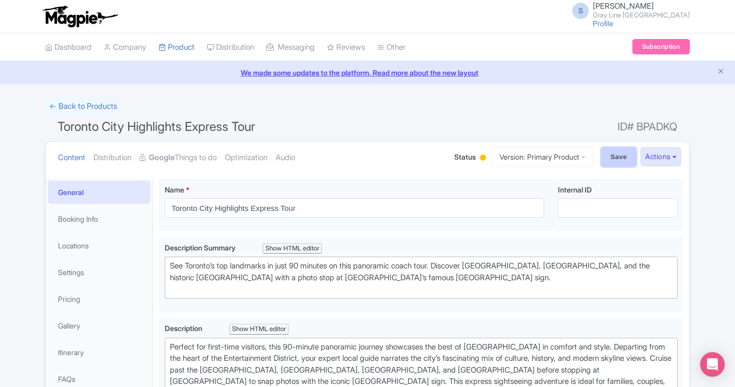
click at [611, 156] on input "Save" at bounding box center [619, 157] width 36 height 20
type input "Saving..."
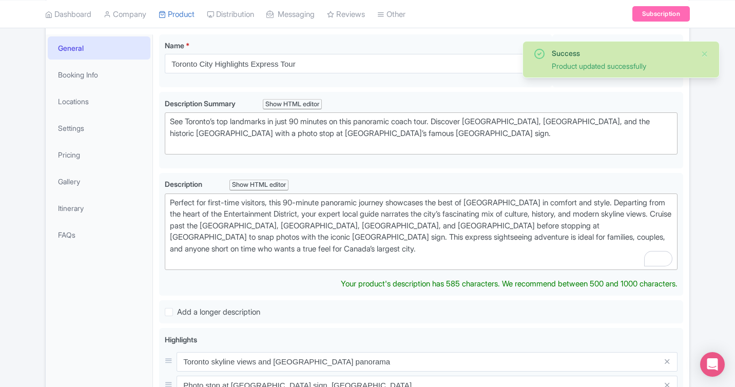
scroll to position [138, 0]
